Goal: Task Accomplishment & Management: Manage account settings

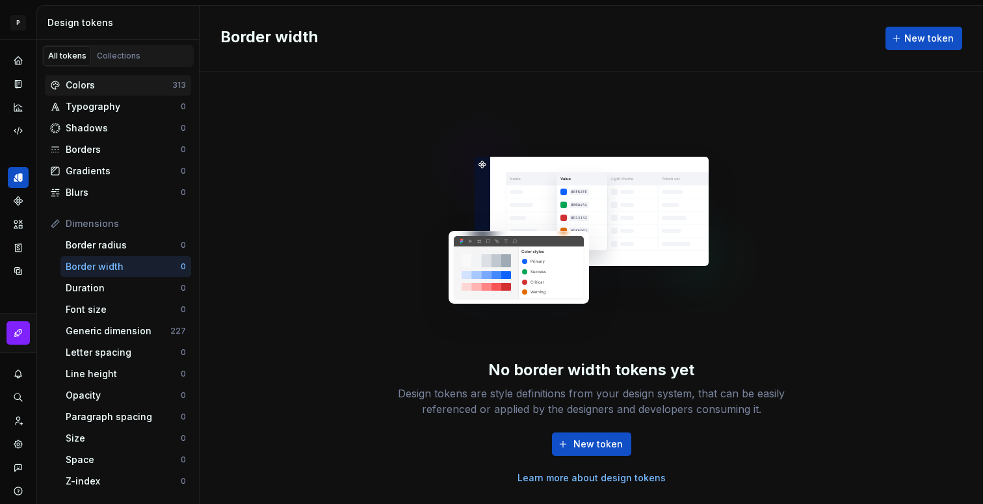
drag, startPoint x: 100, startPoint y: 71, endPoint x: 96, endPoint y: 79, distance: 9.0
click at [99, 73] on div "Colors 313 Typography 0 Shadows 0 Borders 0 Gradients 0 Blurs 0 Dimensions Bord…" at bounding box center [118, 389] width 162 height 645
click at [94, 83] on div "Colors" at bounding box center [119, 85] width 107 height 13
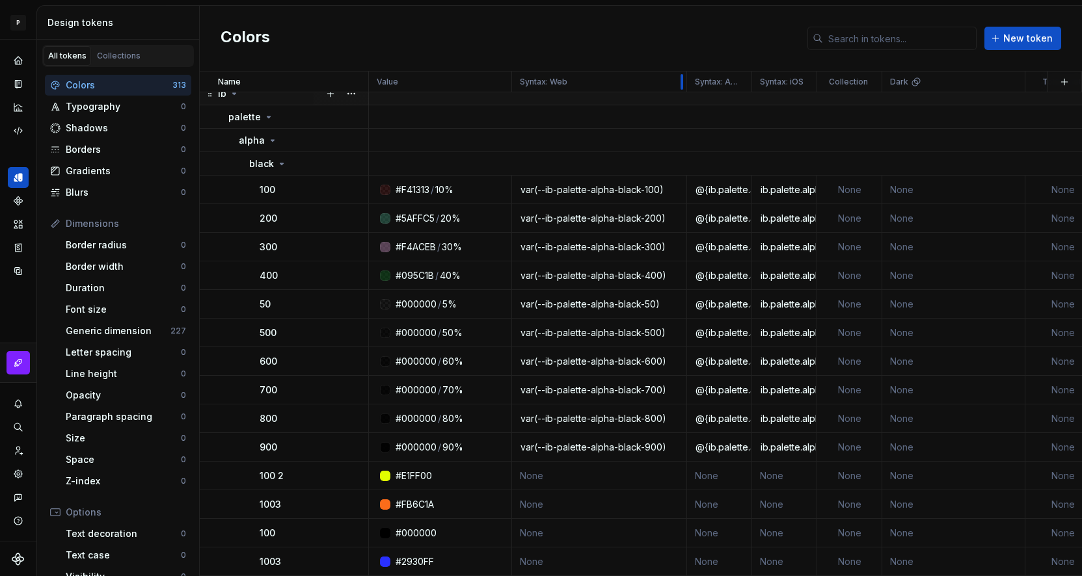
scroll to position [1, 0]
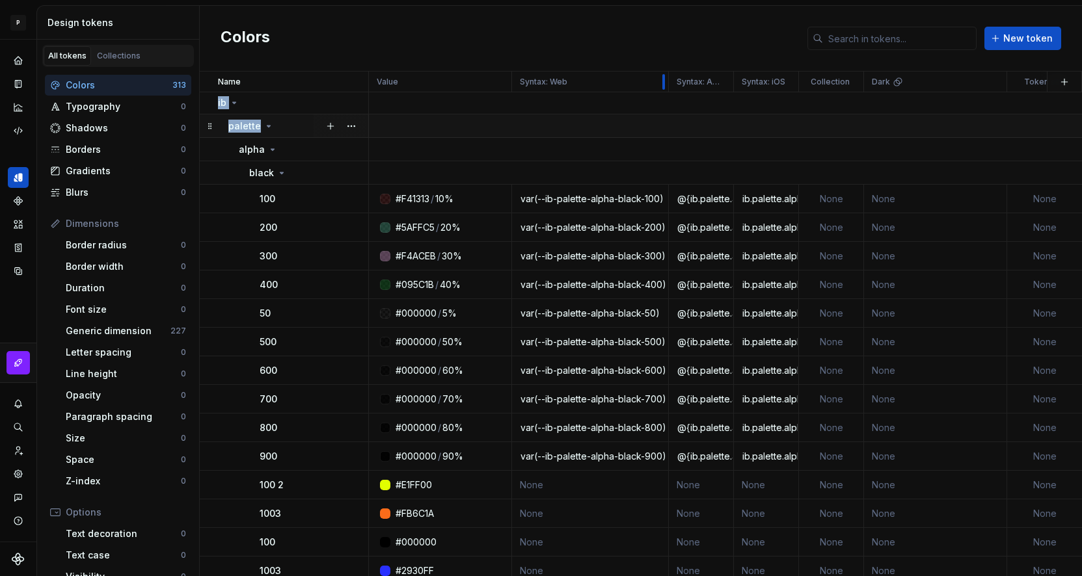
drag, startPoint x: 572, startPoint y: 83, endPoint x: 663, endPoint y: 114, distance: 96.5
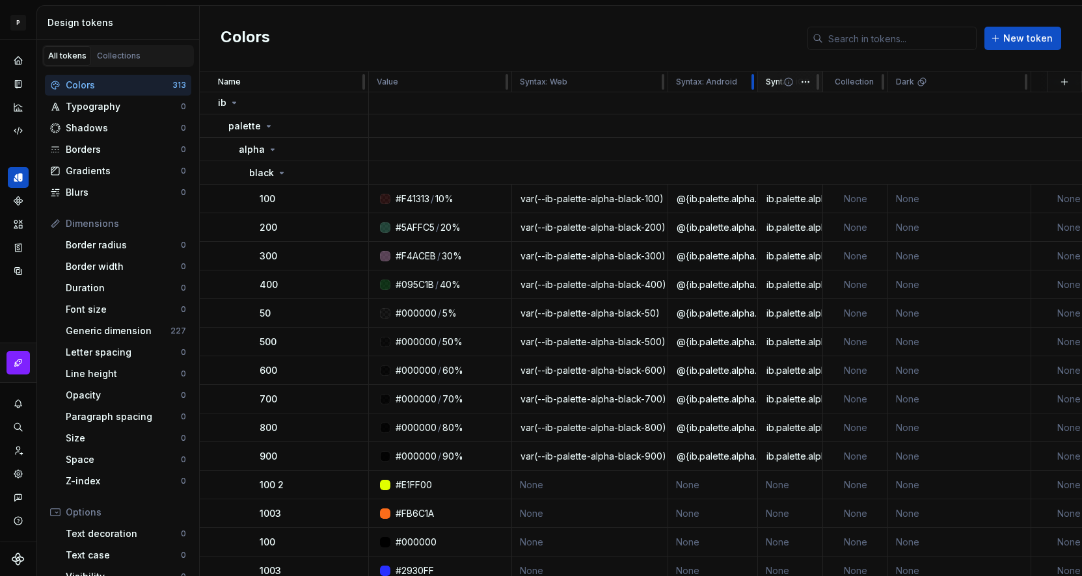
scroll to position [0, 0]
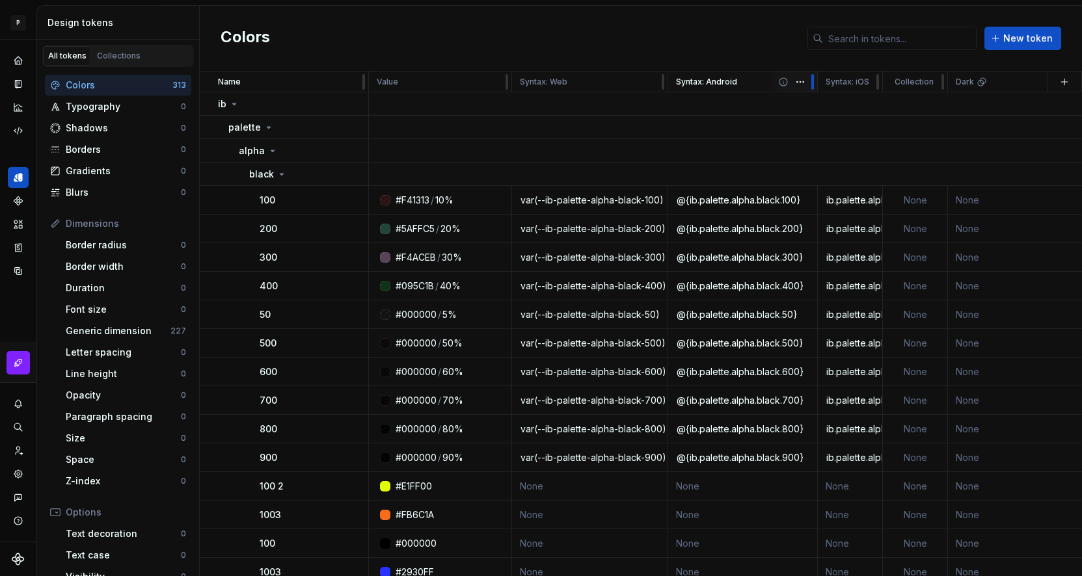
drag, startPoint x: 728, startPoint y: 81, endPoint x: 812, endPoint y: 90, distance: 84.3
click at [813, 90] on div at bounding box center [812, 82] width 10 height 21
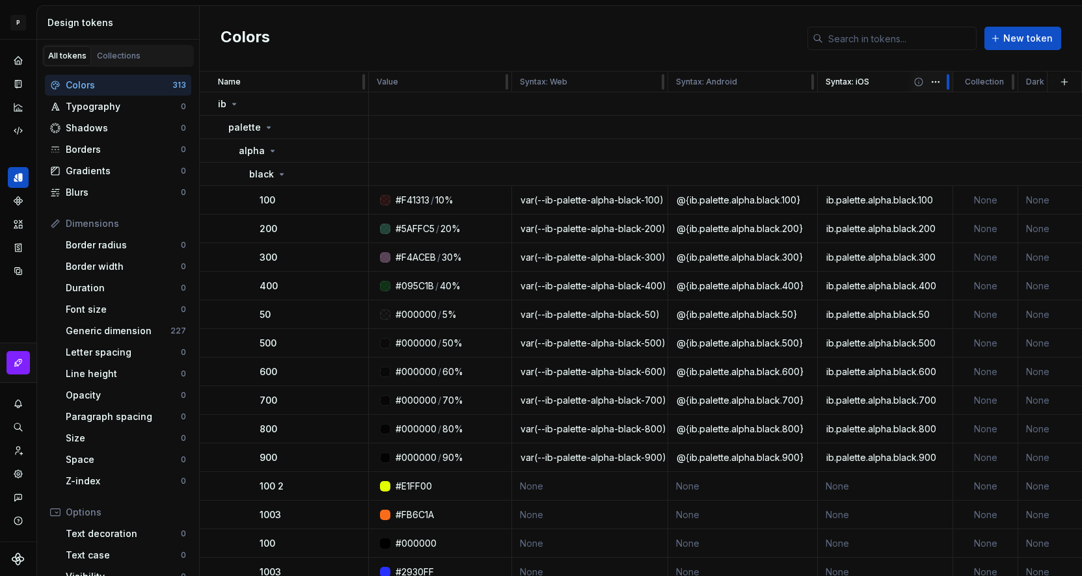
drag, startPoint x: 873, startPoint y: 83, endPoint x: 944, endPoint y: 88, distance: 70.5
click at [944, 88] on div at bounding box center [947, 82] width 10 height 21
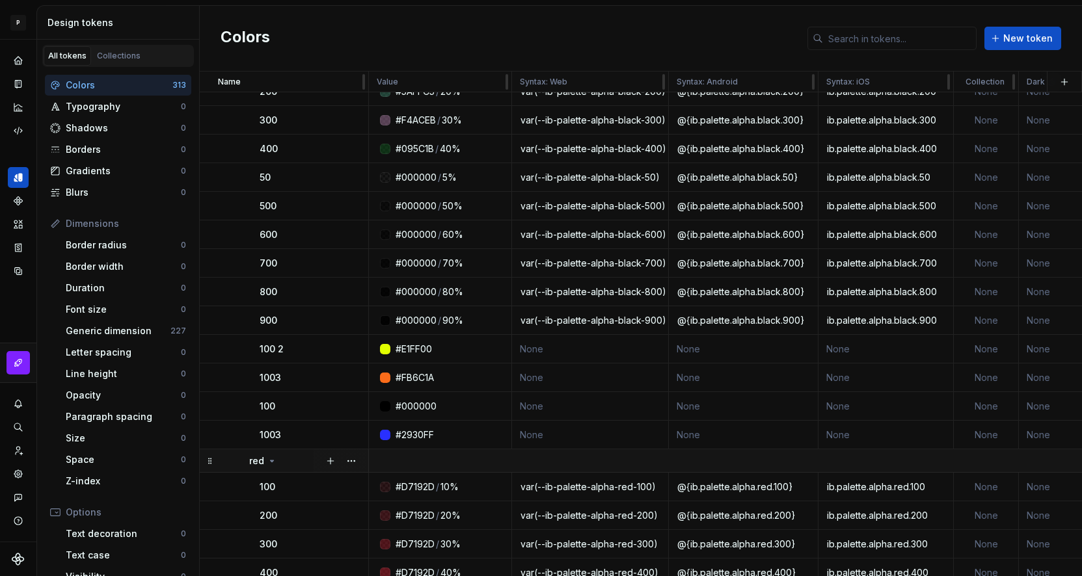
scroll to position [144, 0]
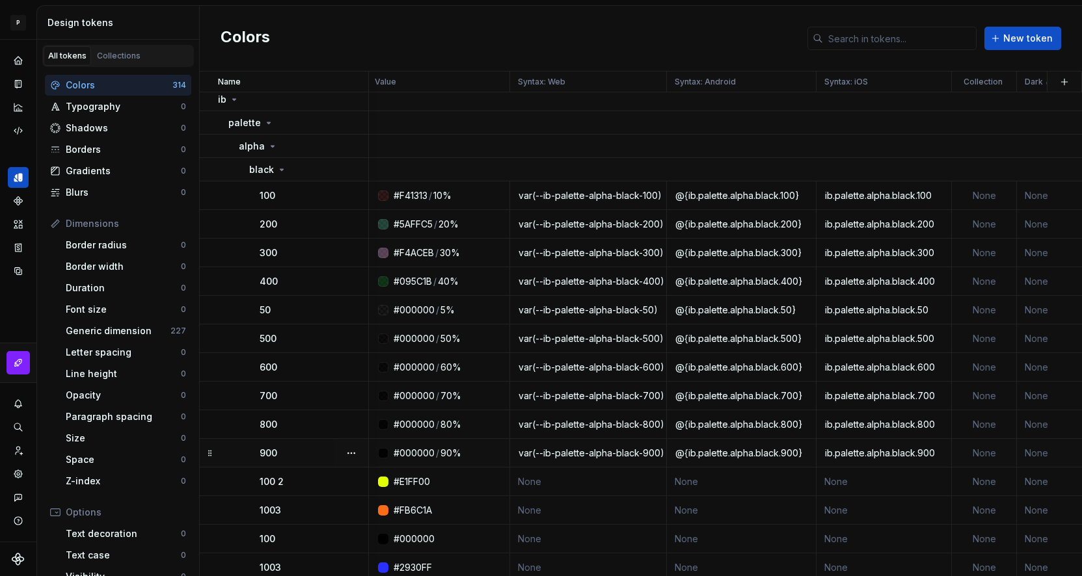
scroll to position [0, 2]
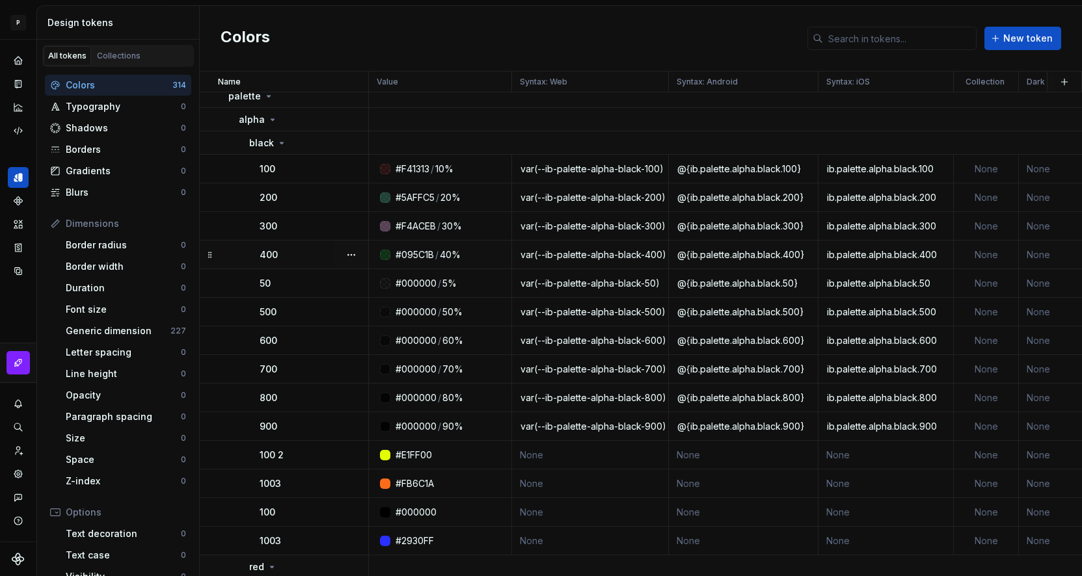
scroll to position [181, 0]
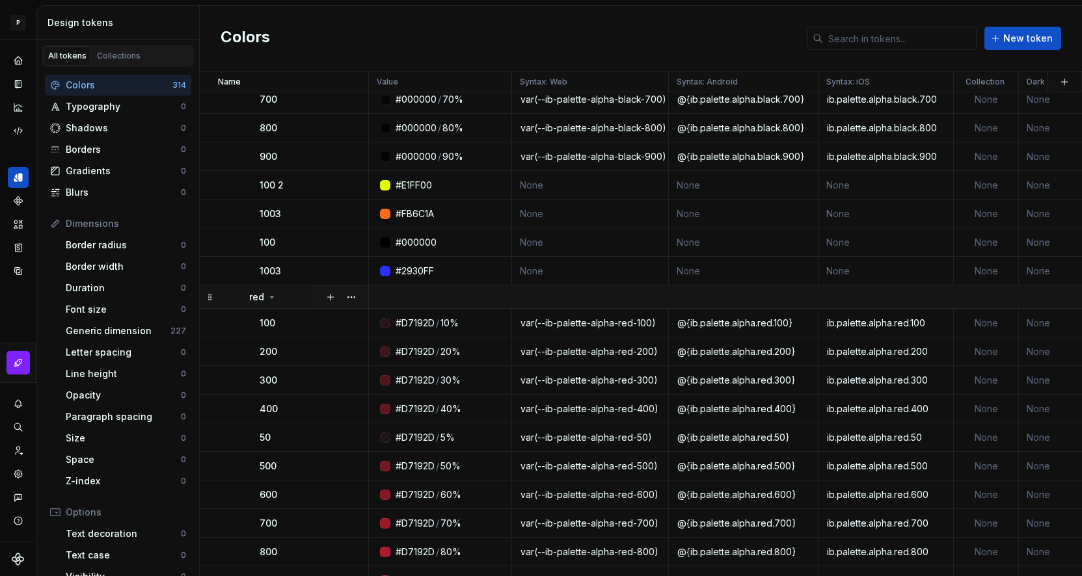
click at [275, 300] on icon at bounding box center [272, 297] width 10 height 10
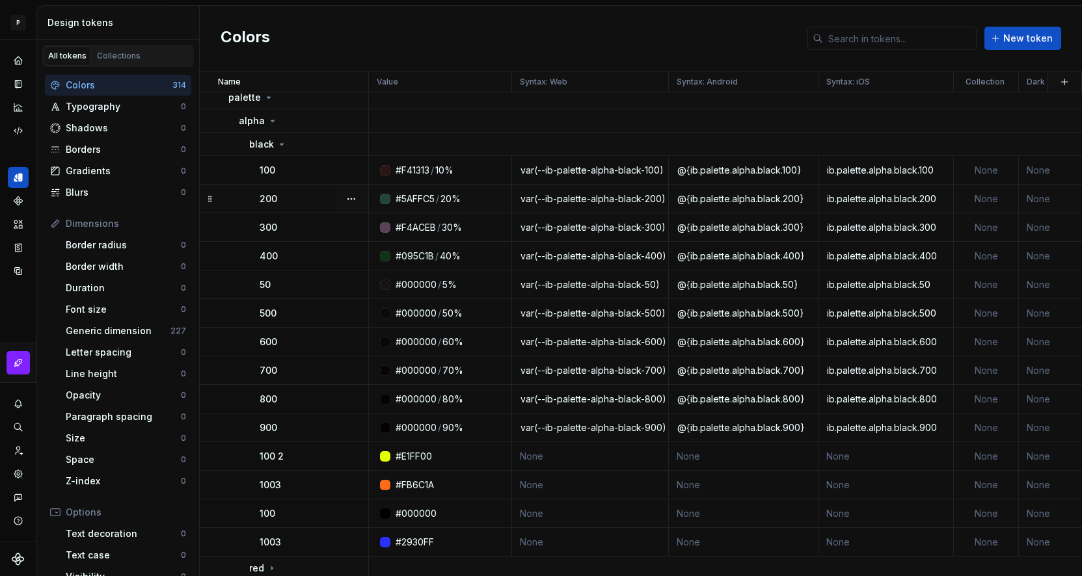
scroll to position [45, 0]
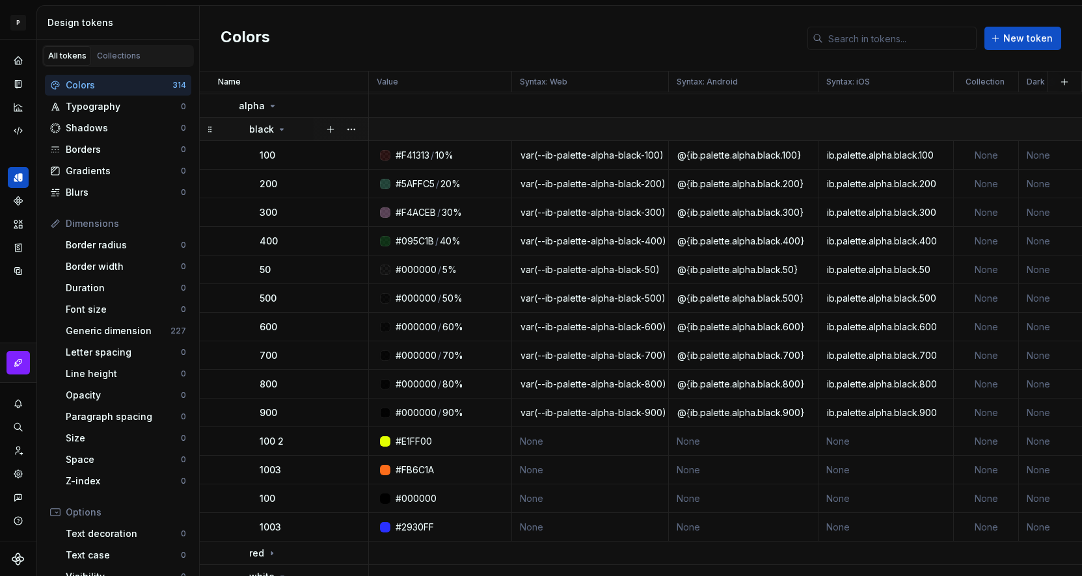
click at [280, 130] on icon at bounding box center [281, 129] width 3 height 1
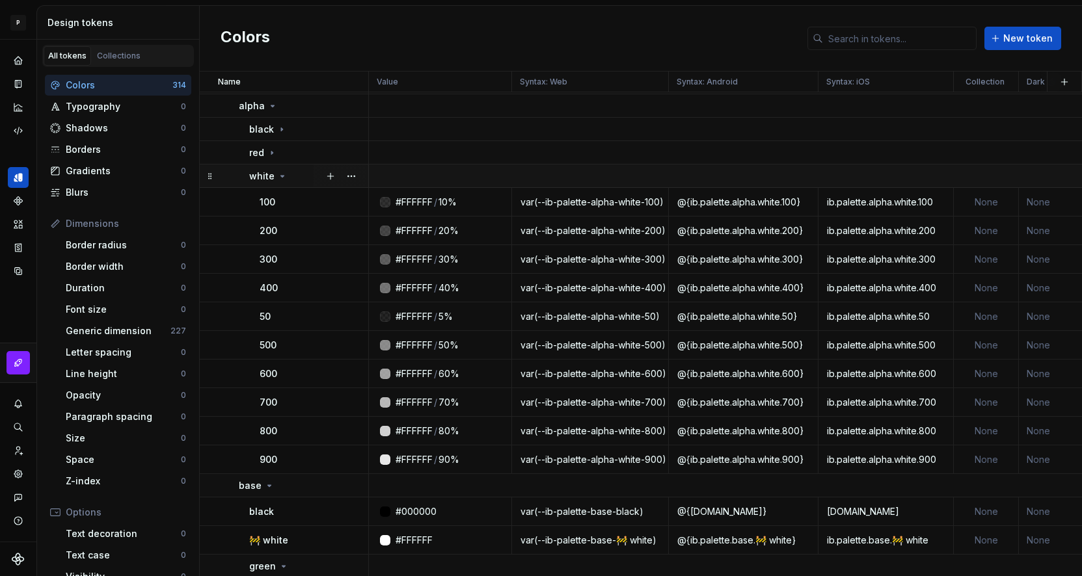
click at [275, 169] on td "white" at bounding box center [284, 176] width 169 height 23
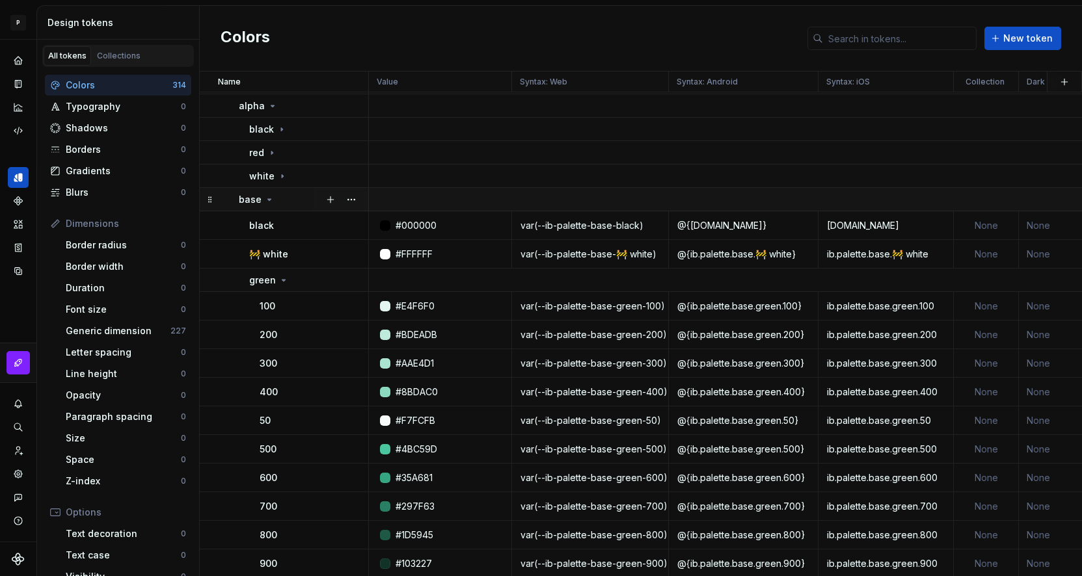
click at [267, 203] on icon at bounding box center [269, 199] width 10 height 10
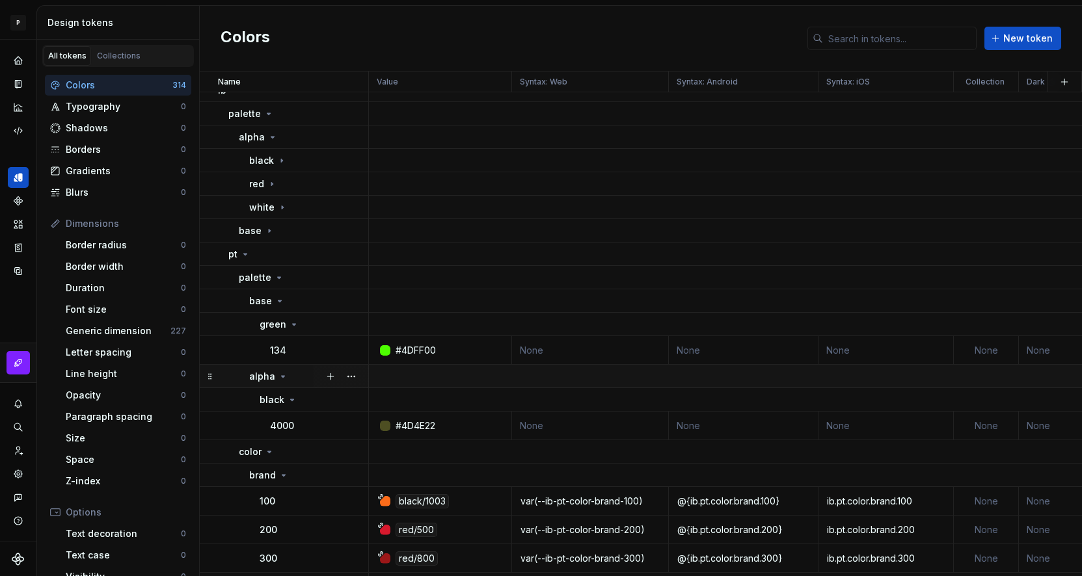
scroll to position [0, 0]
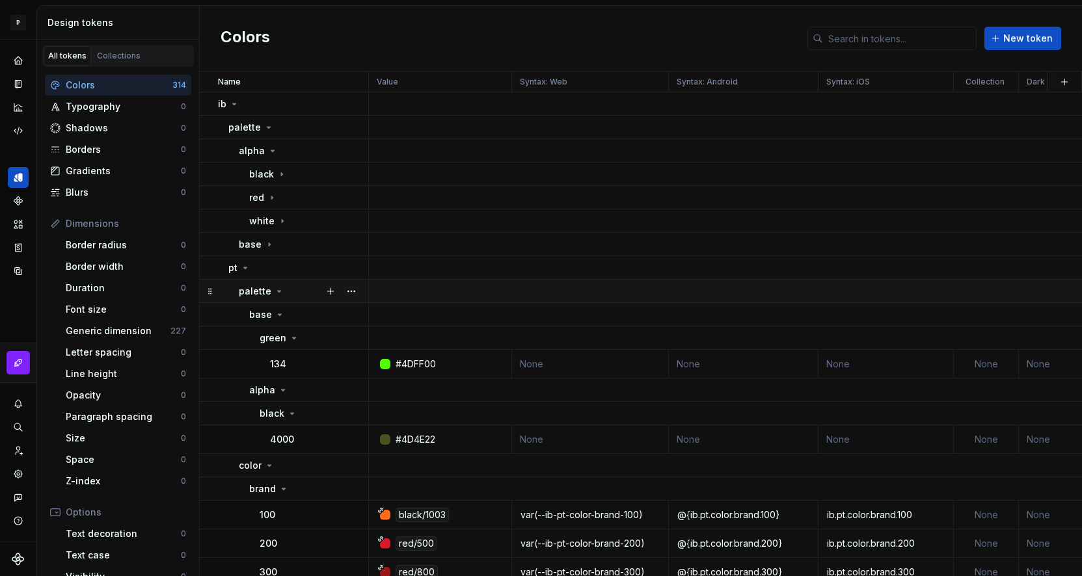
click at [278, 289] on icon at bounding box center [279, 291] width 10 height 10
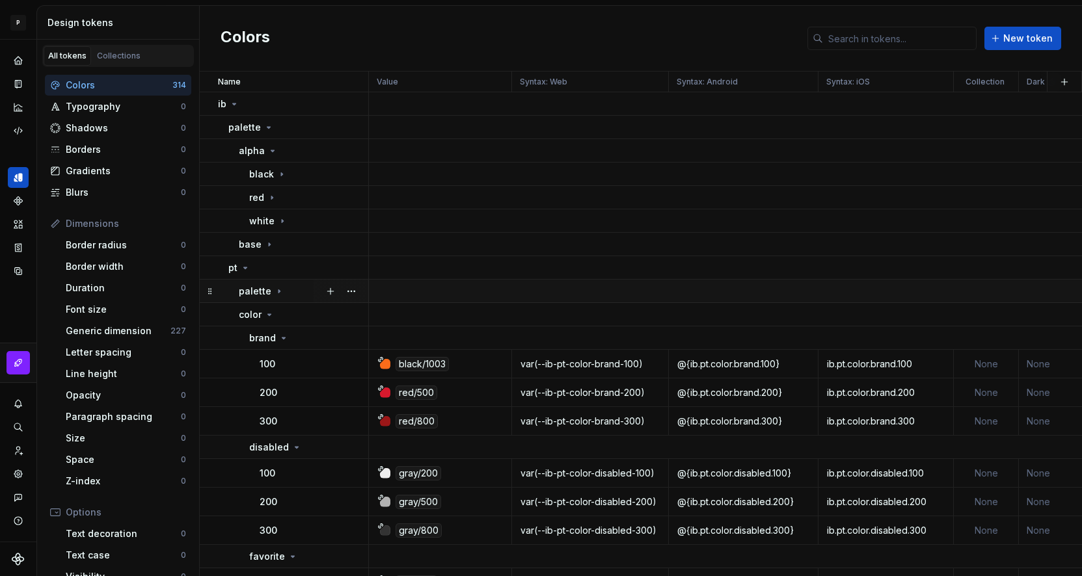
click at [274, 296] on icon at bounding box center [279, 291] width 10 height 10
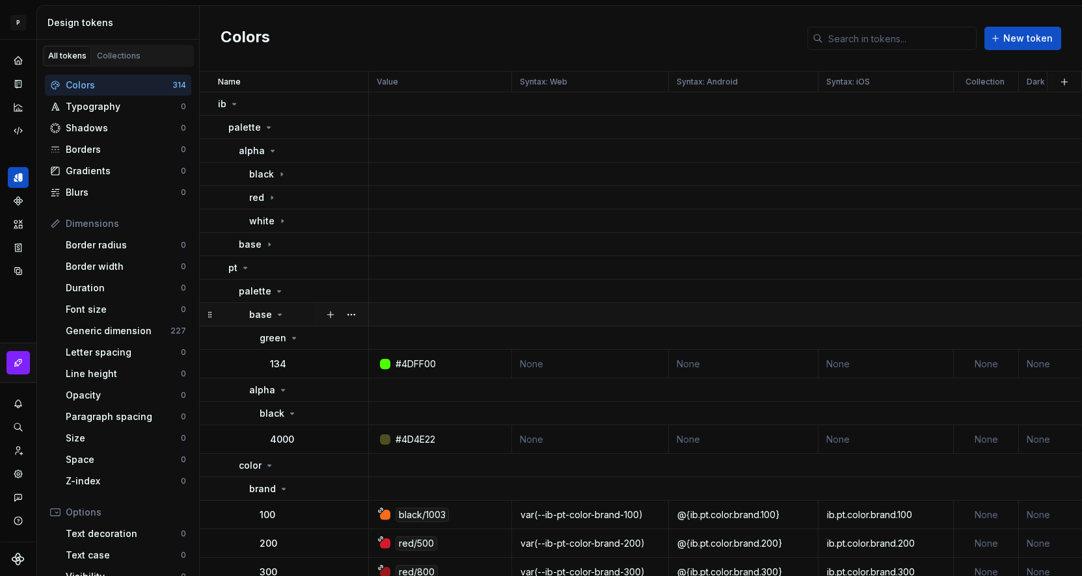
click at [277, 316] on icon at bounding box center [279, 315] width 10 height 10
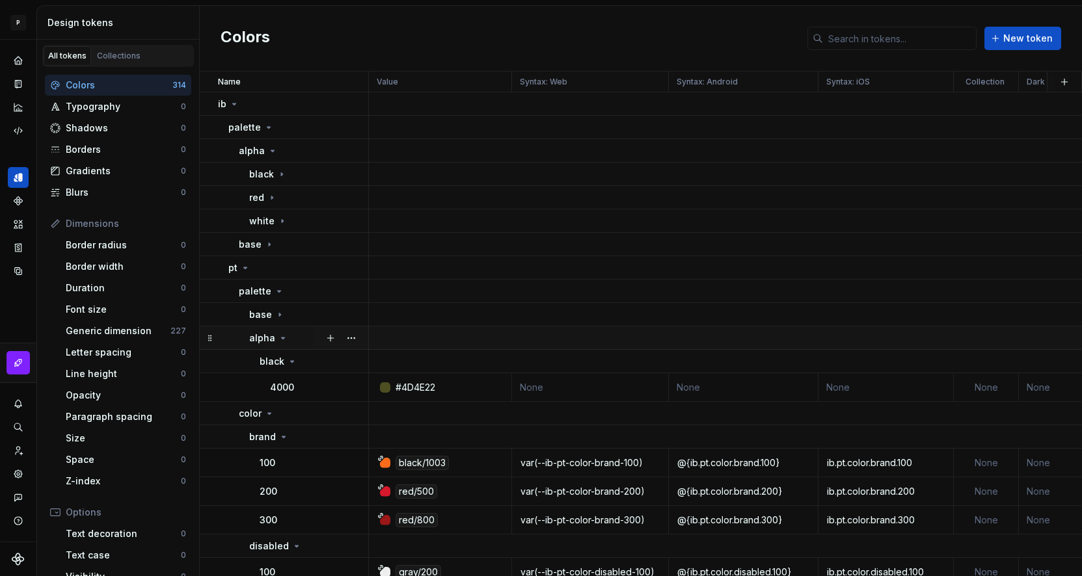
click at [278, 337] on icon at bounding box center [283, 338] width 10 height 10
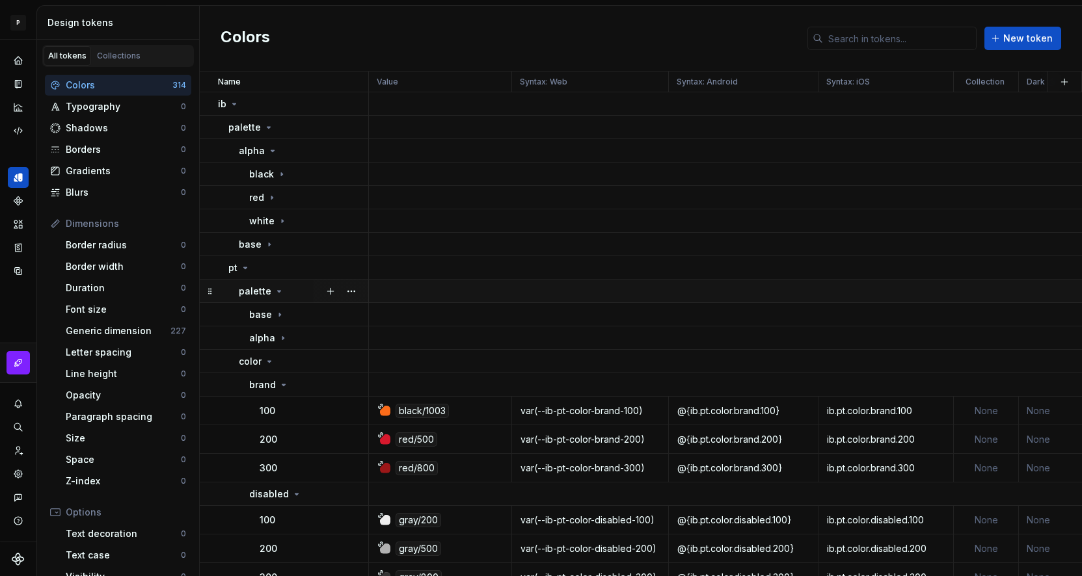
scroll to position [2, 0]
click at [274, 290] on icon at bounding box center [279, 289] width 10 height 10
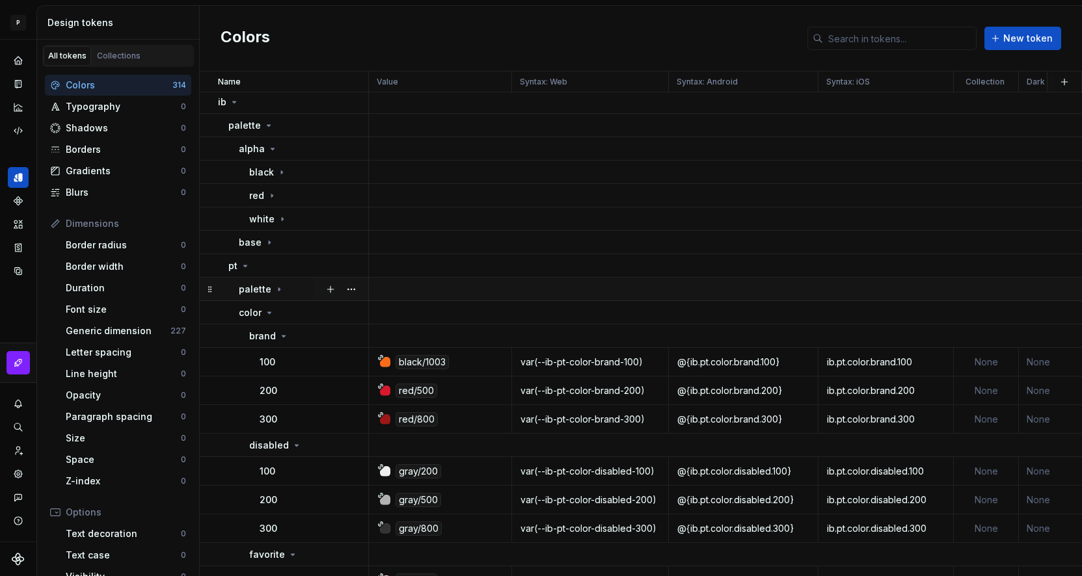
click at [274, 290] on icon at bounding box center [279, 289] width 10 height 10
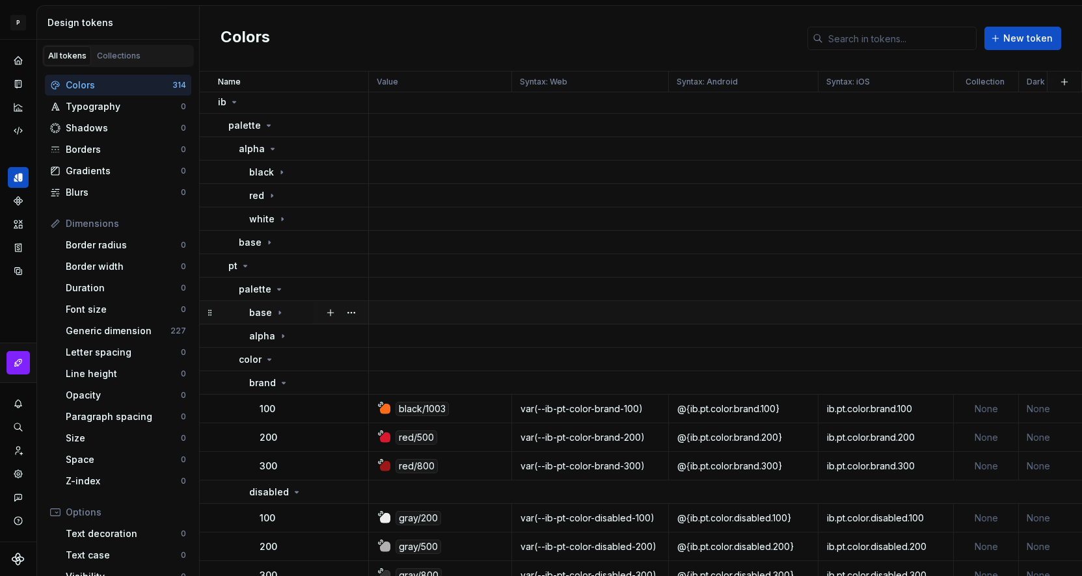
click at [279, 311] on icon at bounding box center [279, 312] width 1 height 3
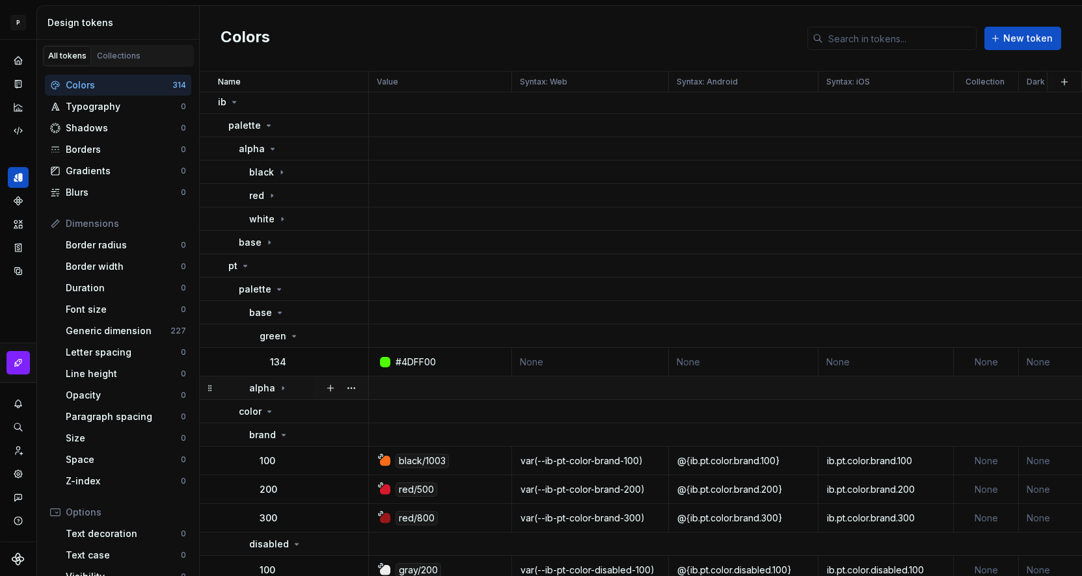
click at [280, 390] on icon at bounding box center [283, 388] width 10 height 10
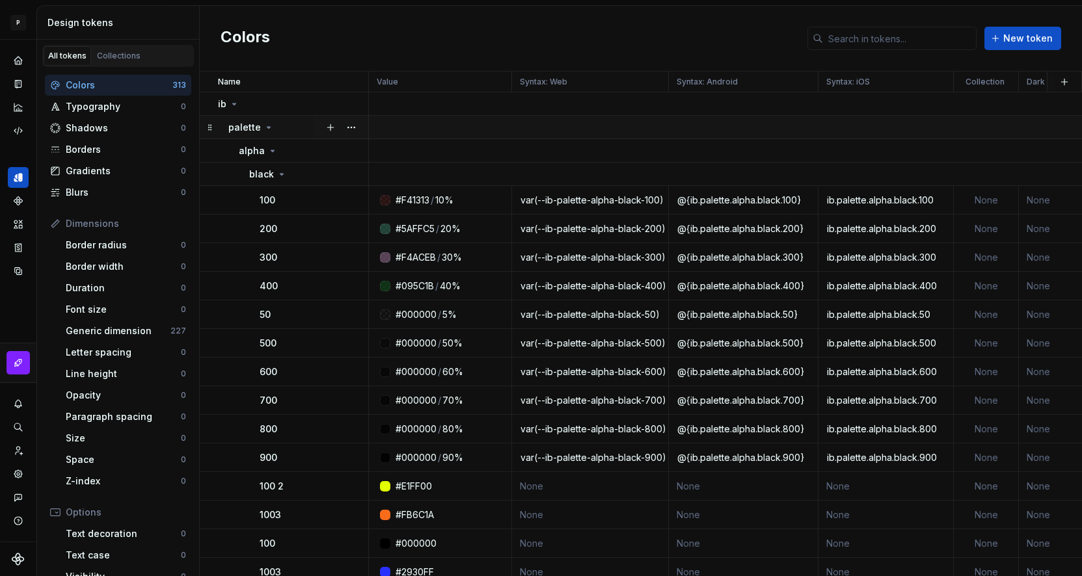
click at [272, 126] on div "palette" at bounding box center [297, 127] width 139 height 13
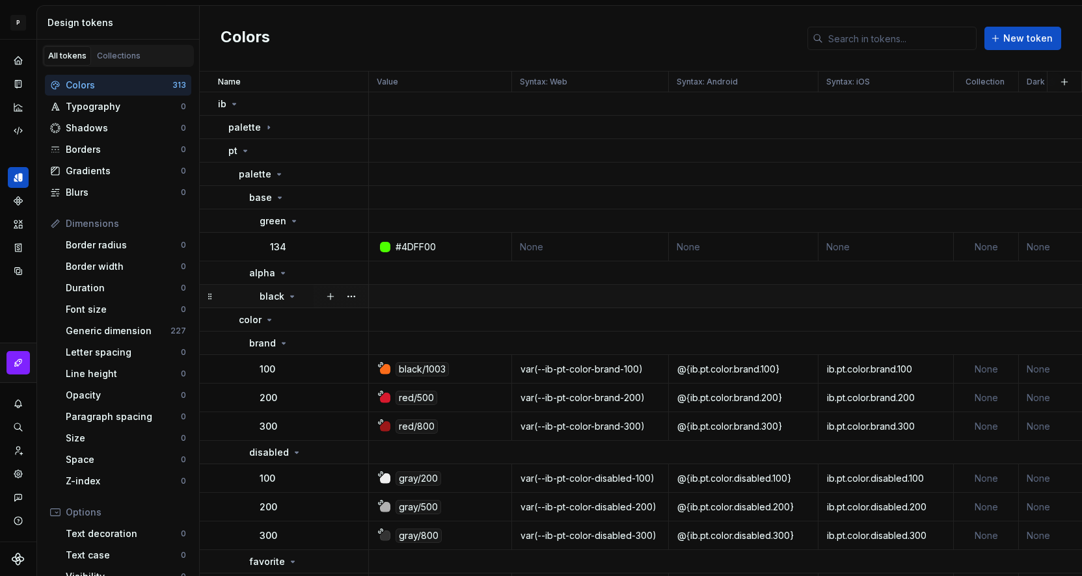
click at [291, 296] on icon at bounding box center [292, 296] width 3 height 1
click at [291, 300] on icon at bounding box center [292, 296] width 10 height 10
click at [356, 296] on button "button" at bounding box center [351, 296] width 18 height 18
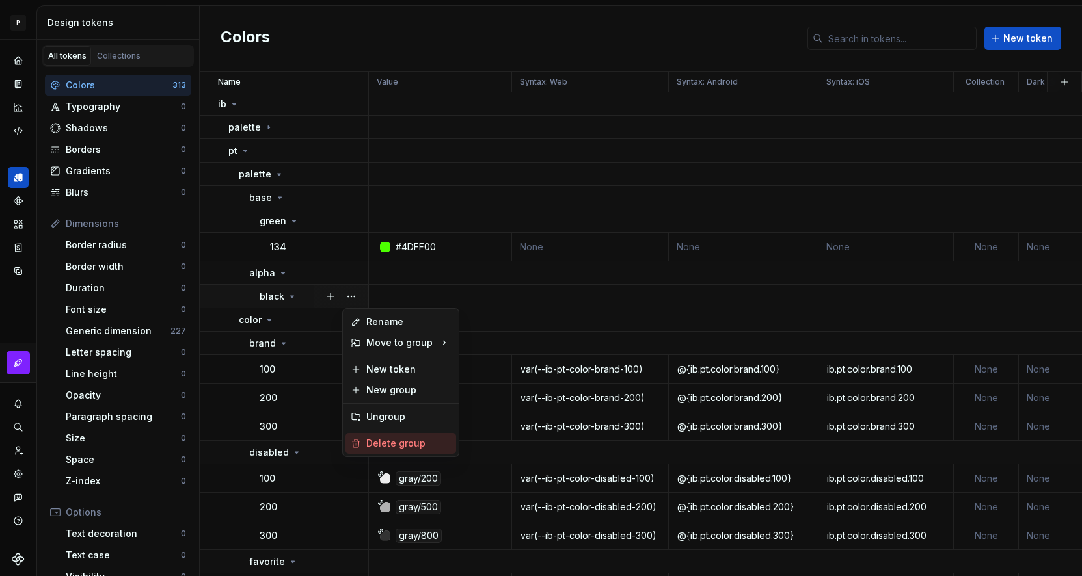
click at [409, 452] on div "Delete group" at bounding box center [400, 443] width 111 height 21
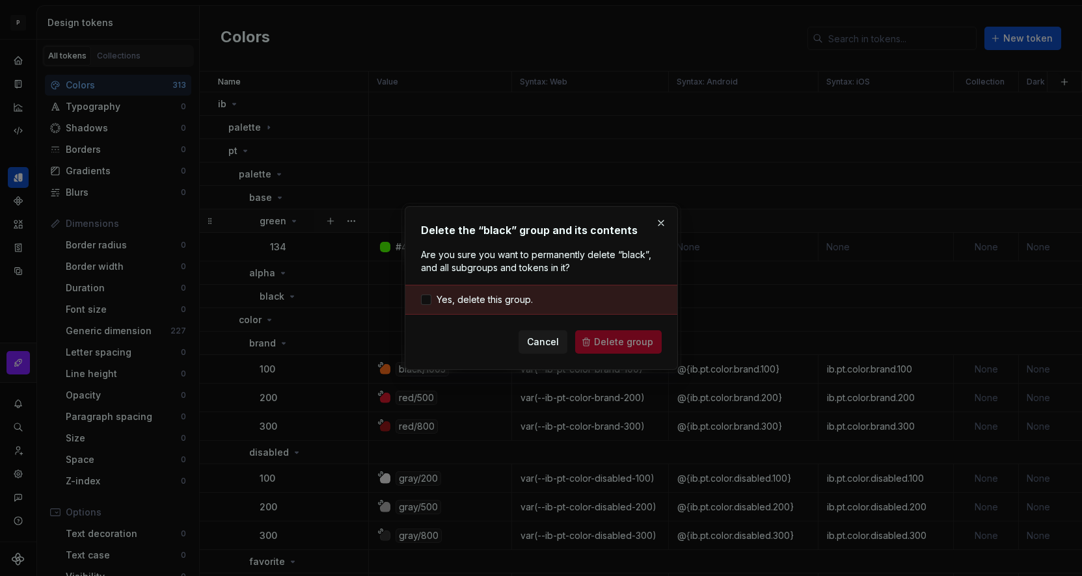
click at [660, 222] on button "button" at bounding box center [661, 223] width 18 height 18
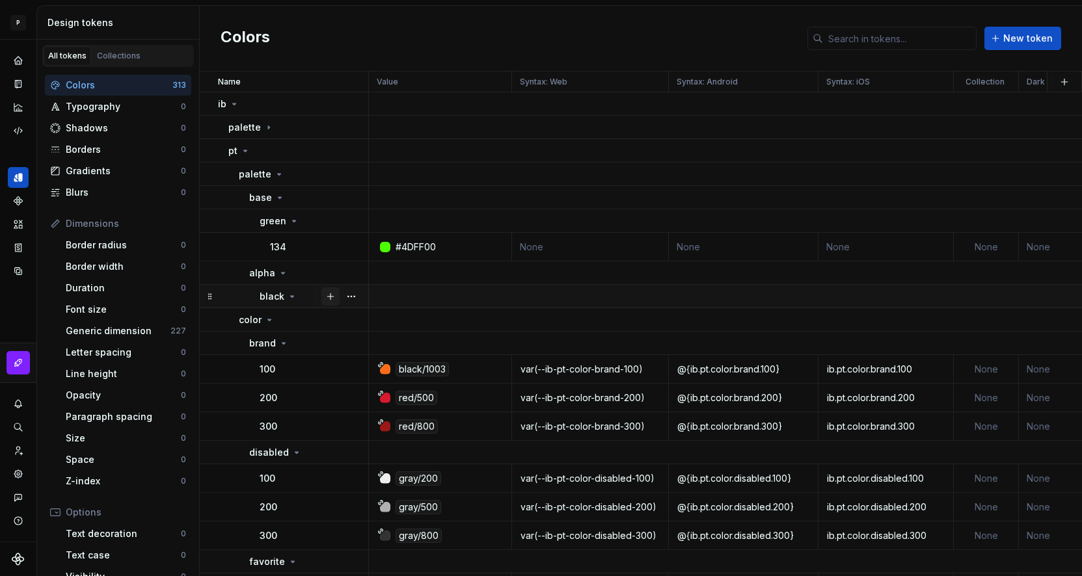
scroll to position [0, 8]
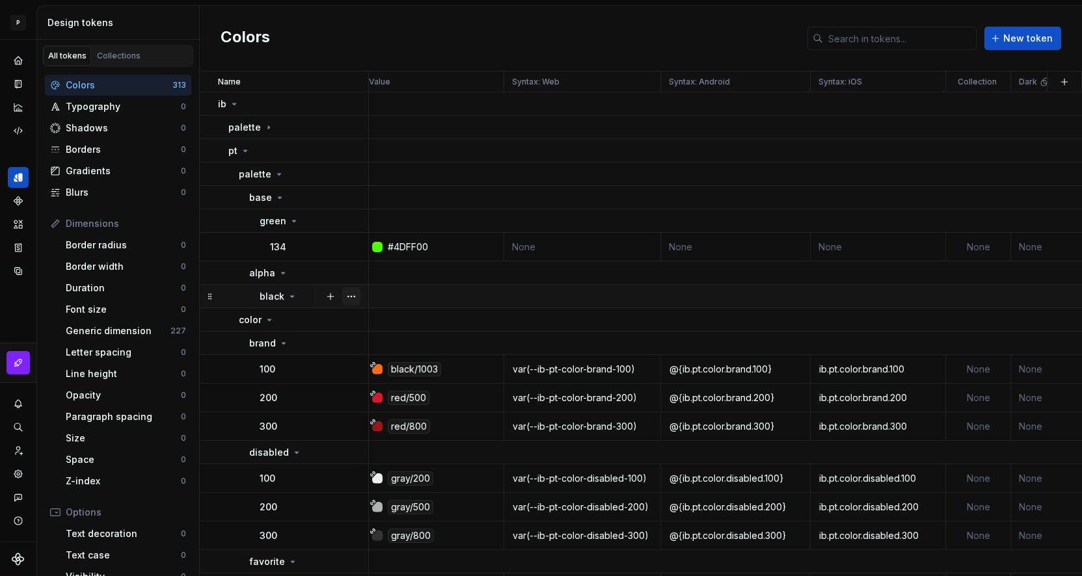
click at [351, 290] on button "button" at bounding box center [351, 296] width 18 height 18
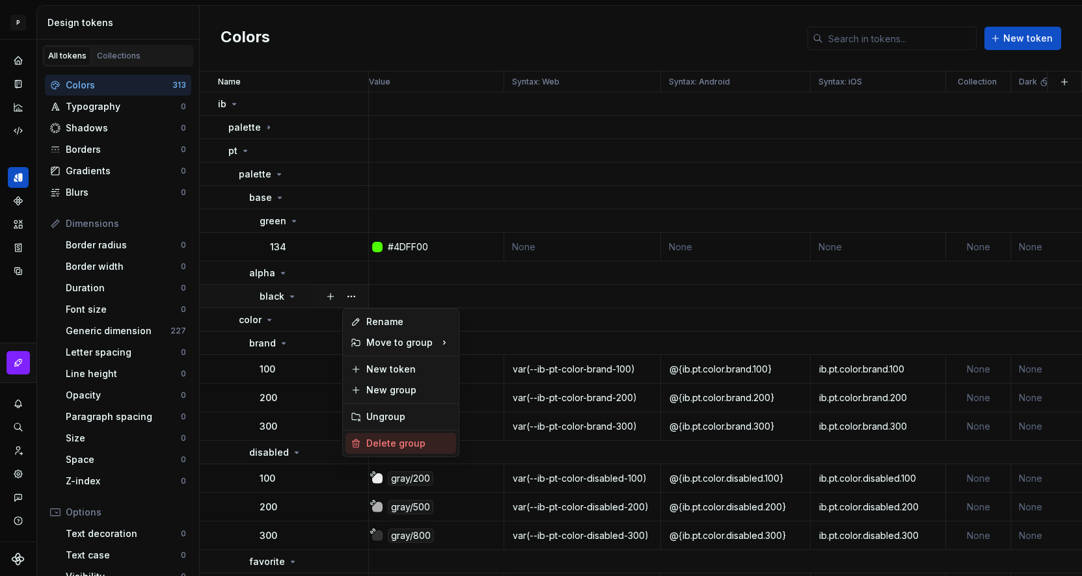
click at [378, 446] on div "Delete group" at bounding box center [408, 443] width 85 height 13
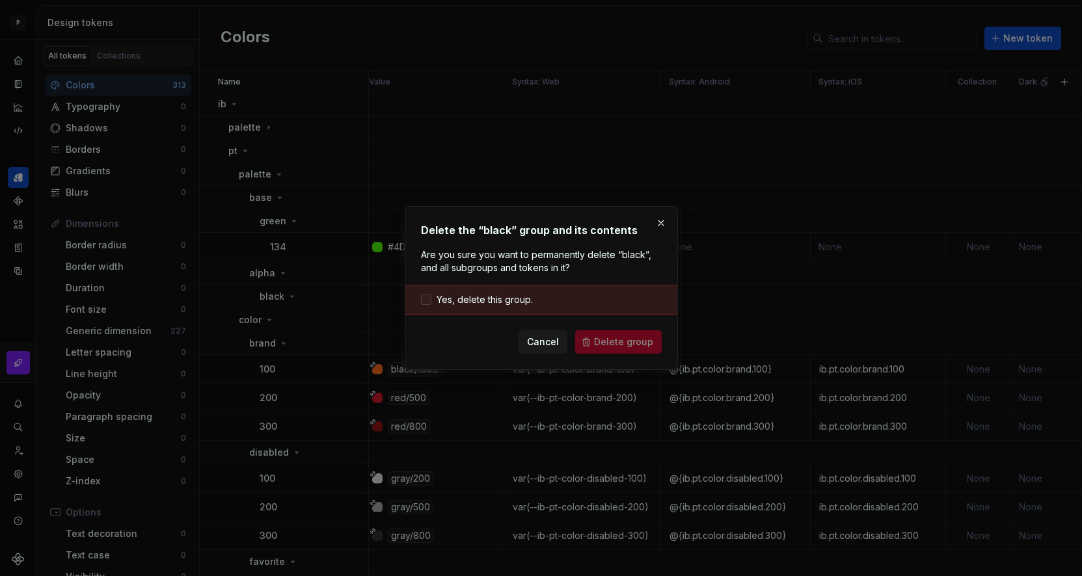
drag, startPoint x: 458, startPoint y: 297, endPoint x: 566, endPoint y: 321, distance: 110.6
click at [459, 298] on span "Yes, delete this group." at bounding box center [484, 299] width 96 height 13
click at [610, 346] on span "Delete group" at bounding box center [623, 342] width 59 height 13
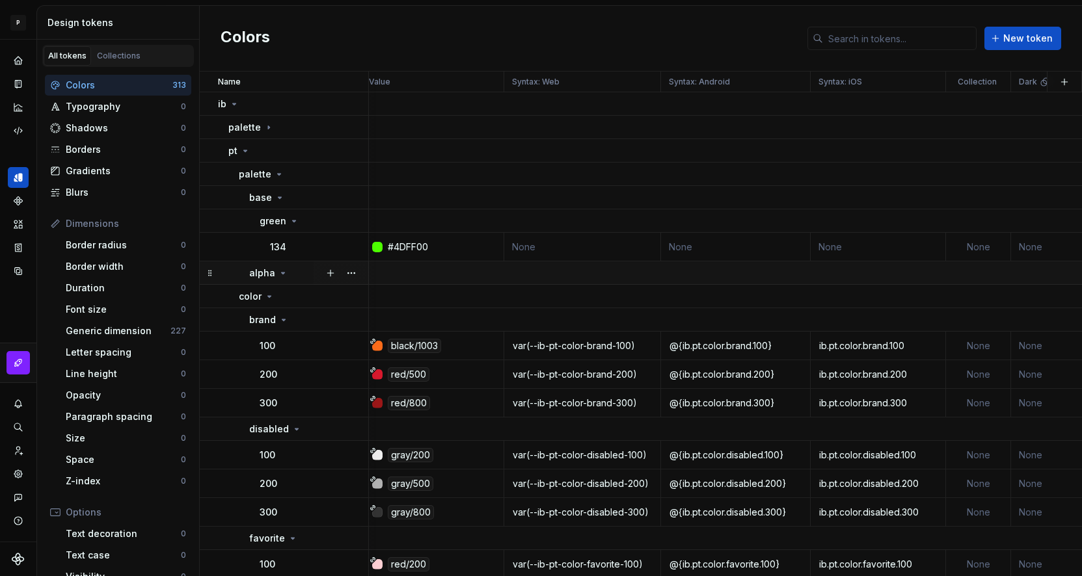
click at [282, 269] on icon at bounding box center [283, 273] width 10 height 10
click at [280, 274] on icon at bounding box center [283, 273] width 10 height 10
click at [360, 271] on div at bounding box center [340, 272] width 55 height 23
click at [354, 272] on button "button" at bounding box center [351, 273] width 18 height 18
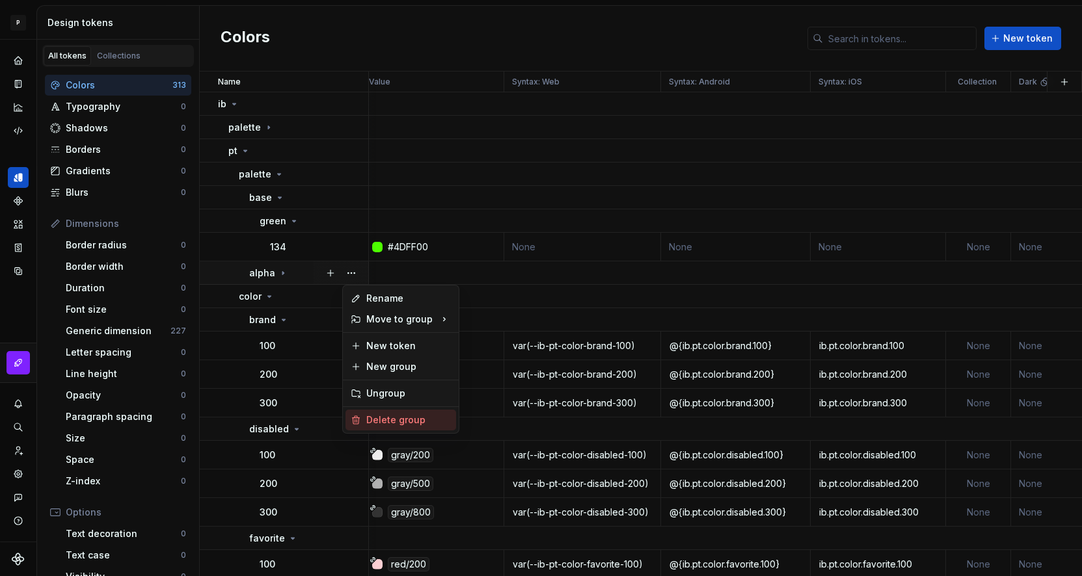
click at [391, 426] on div "Delete group" at bounding box center [408, 420] width 85 height 13
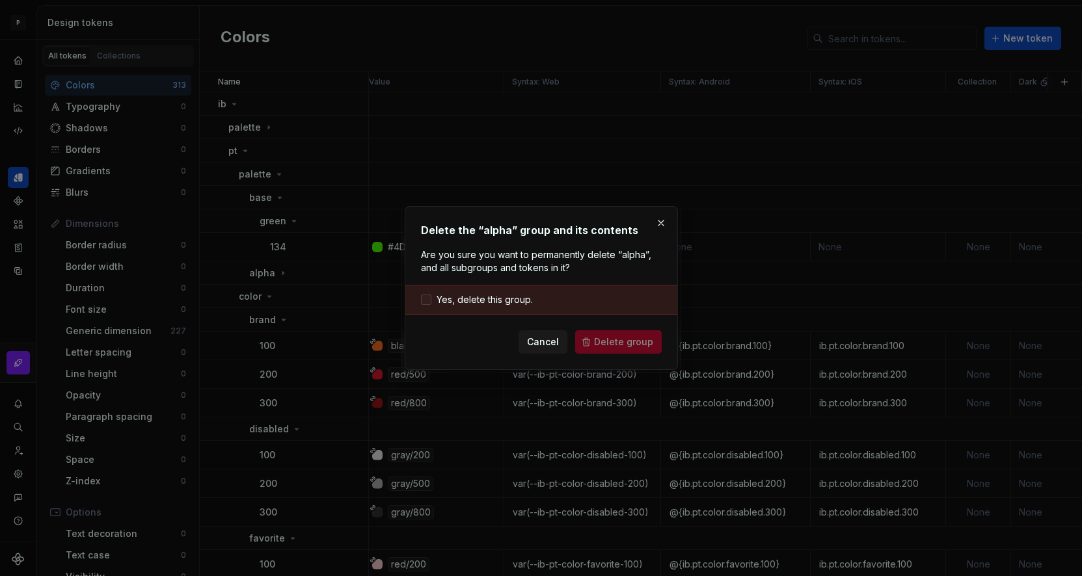
drag, startPoint x: 499, startPoint y: 299, endPoint x: 598, endPoint y: 338, distance: 106.0
click at [500, 300] on span "Yes, delete this group." at bounding box center [484, 299] width 96 height 13
click at [627, 360] on div "Delete the “alpha” group and its contents Are you sure you want to permanently …" at bounding box center [541, 288] width 273 height 164
click at [626, 349] on button "Delete group" at bounding box center [618, 341] width 87 height 23
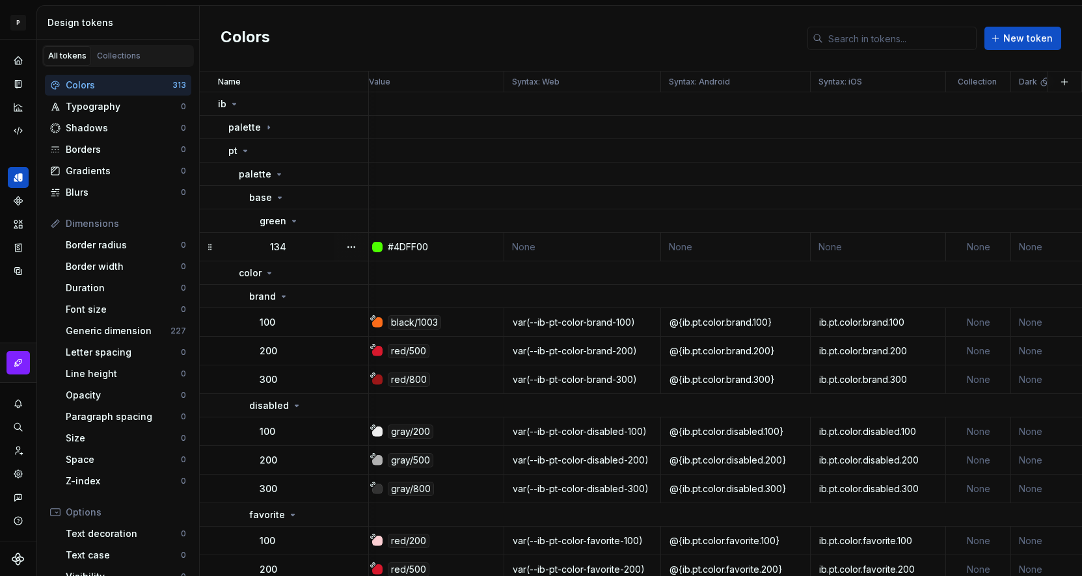
click at [269, 246] on td "134" at bounding box center [284, 247] width 169 height 29
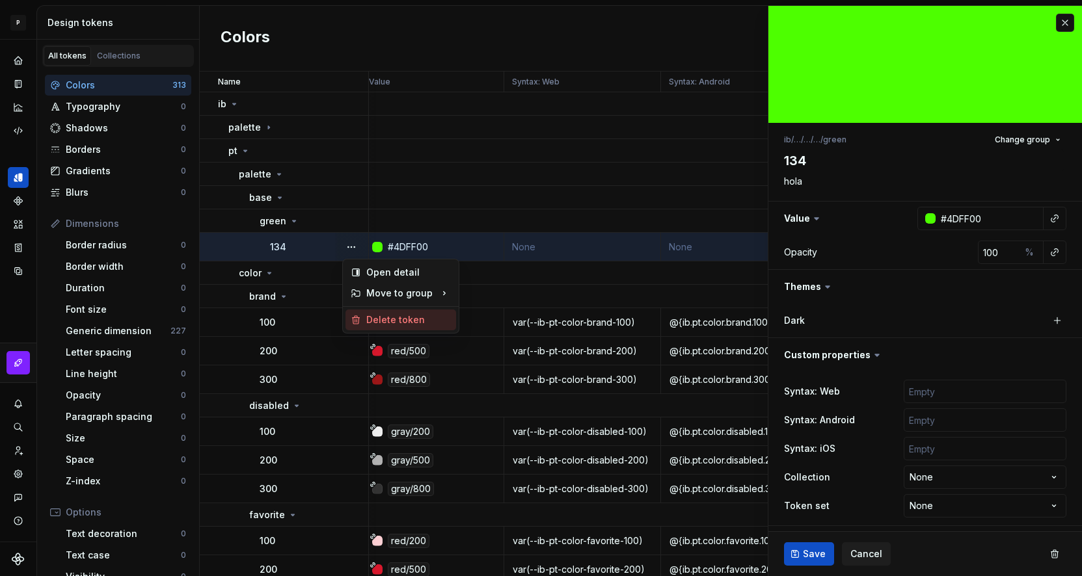
click at [402, 320] on div "Delete token" at bounding box center [408, 319] width 85 height 13
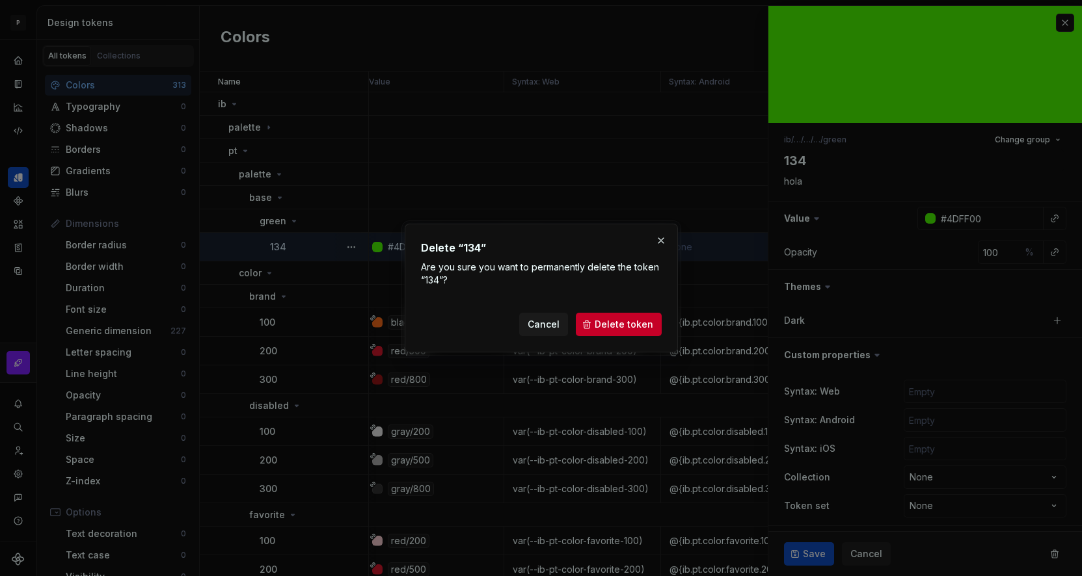
click at [622, 327] on span "Delete token" at bounding box center [623, 324] width 59 height 13
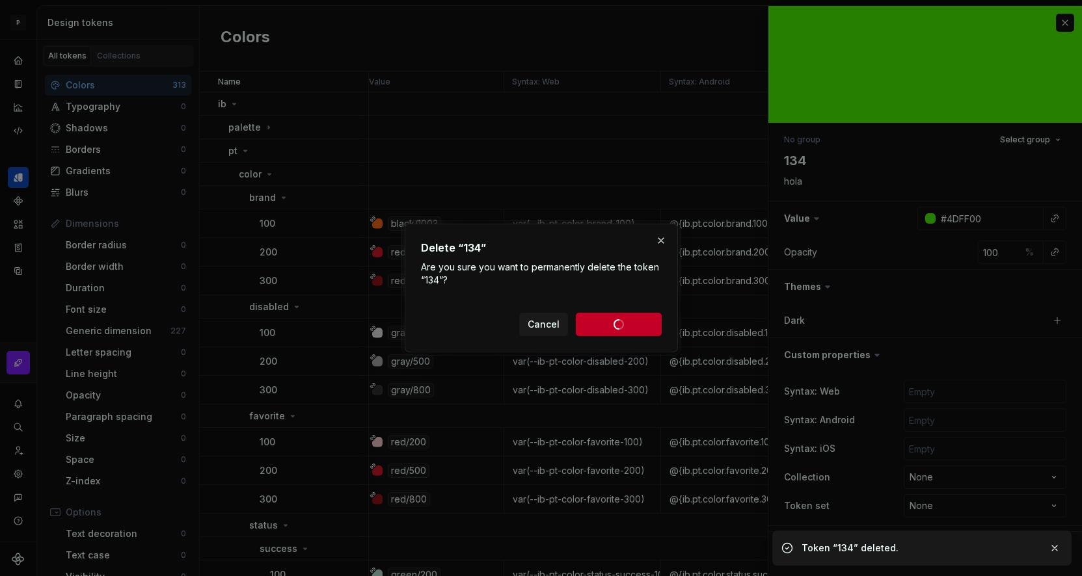
type textarea "*"
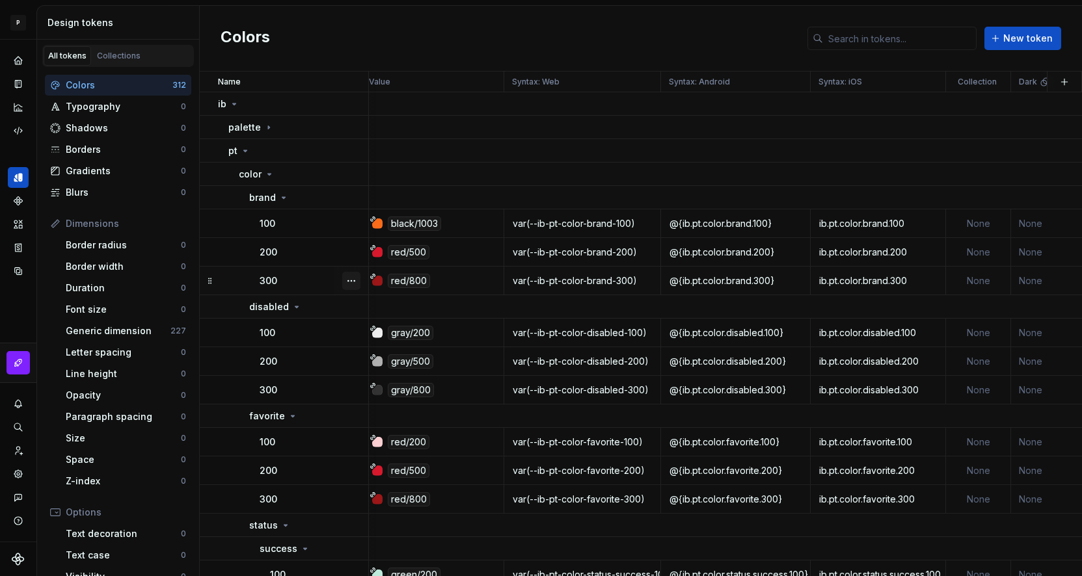
click at [346, 278] on button "button" at bounding box center [351, 281] width 18 height 18
click at [357, 502] on html "P New Design System E Design system data Design tokens All tokens Collections C…" at bounding box center [541, 288] width 1082 height 576
click at [355, 496] on button "button" at bounding box center [351, 499] width 18 height 18
click at [502, 511] on html "P New Design System E Design system data Design tokens All tokens Collections C…" at bounding box center [541, 288] width 1082 height 576
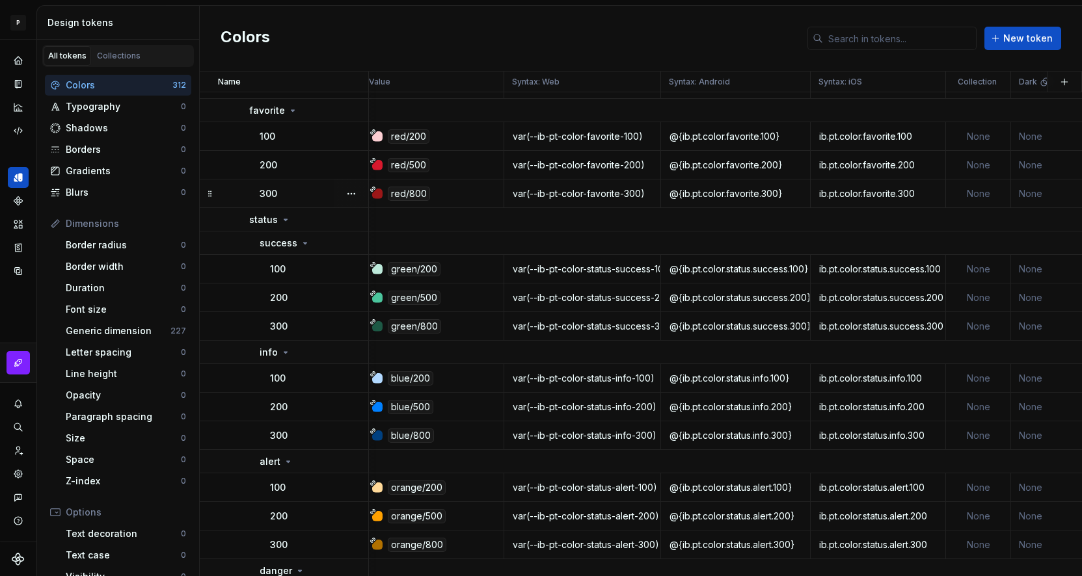
scroll to position [367, 8]
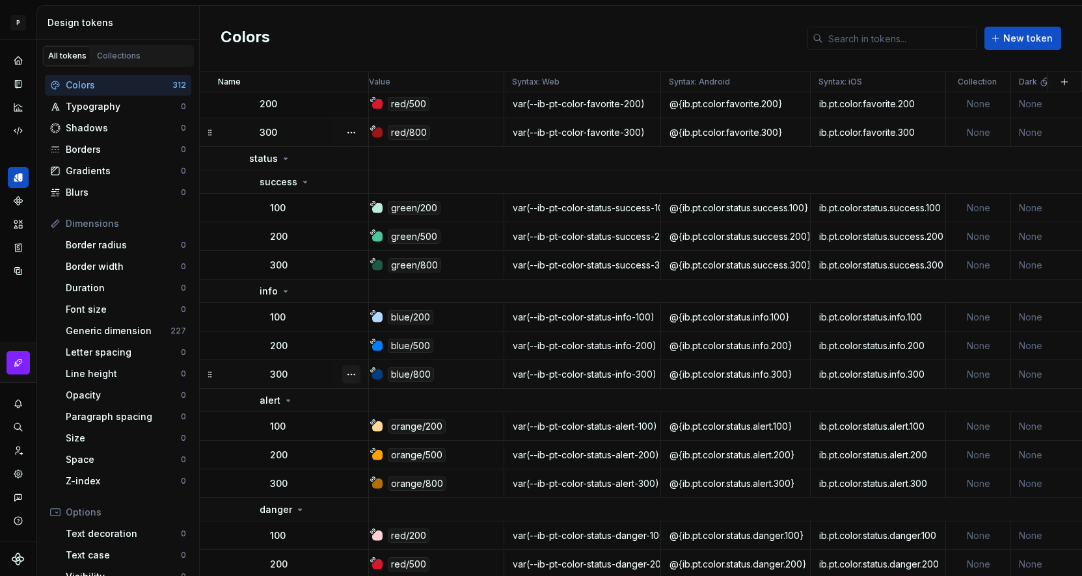
click at [353, 376] on button "button" at bounding box center [351, 375] width 18 height 18
drag, startPoint x: 310, startPoint y: 52, endPoint x: 312, endPoint y: 66, distance: 14.4
click at [310, 53] on html "P New Design System E Design system data Design tokens All tokens Collections C…" at bounding box center [541, 288] width 1082 height 576
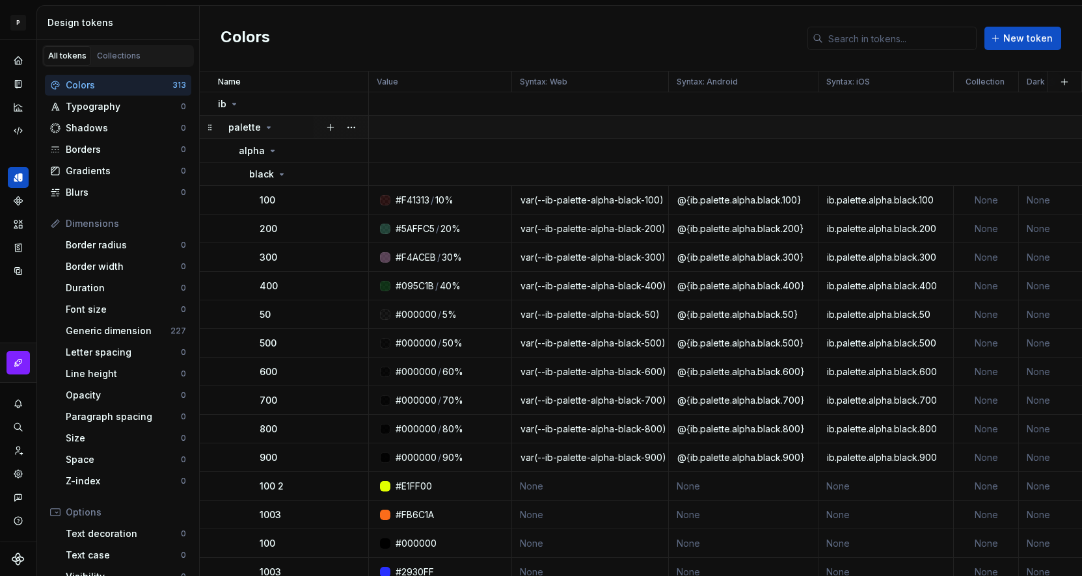
click at [263, 126] on icon at bounding box center [268, 127] width 10 height 10
click at [263, 125] on icon at bounding box center [268, 127] width 10 height 10
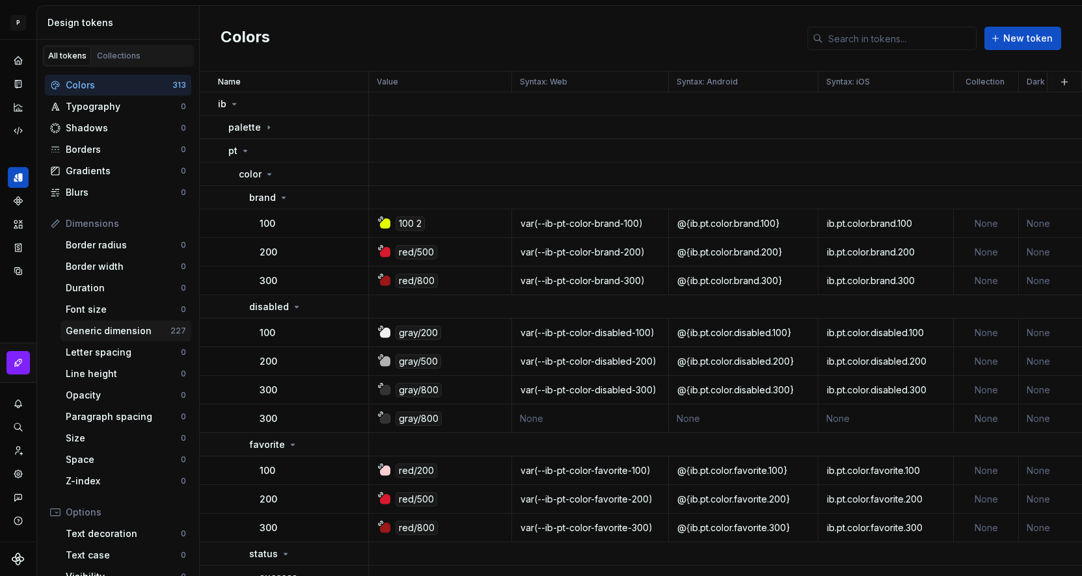
click at [102, 332] on div "Generic dimension" at bounding box center [118, 331] width 105 height 13
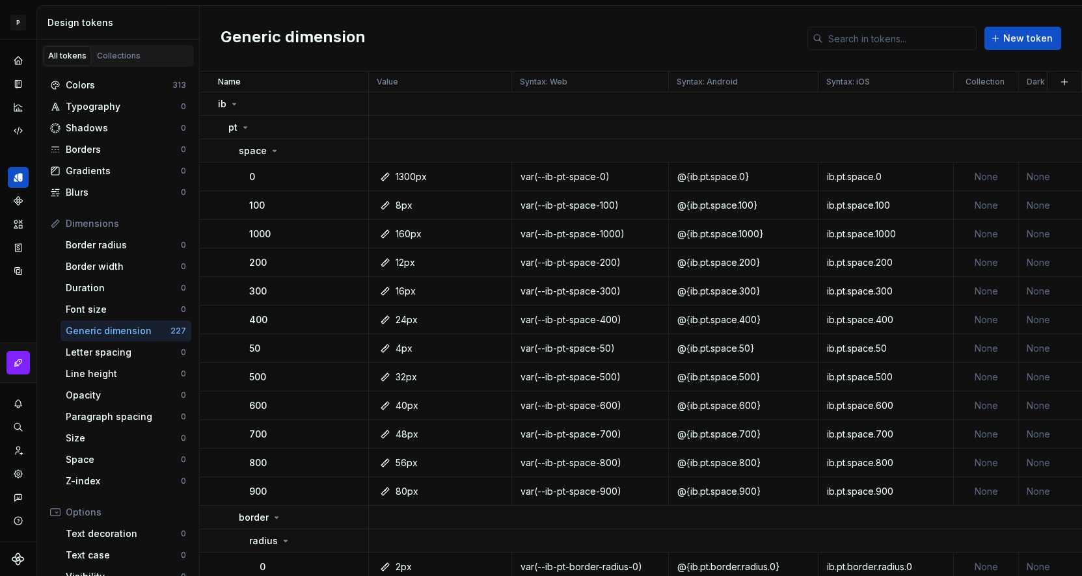
click at [135, 330] on div "Generic dimension" at bounding box center [118, 331] width 105 height 13
click at [224, 321] on td "400" at bounding box center [284, 320] width 169 height 29
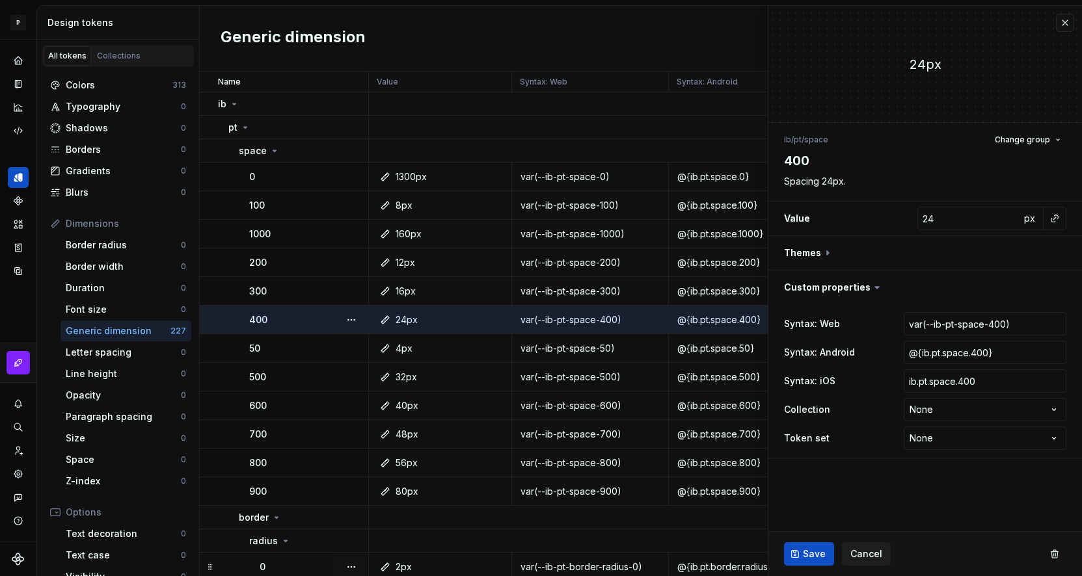
type textarea "*"
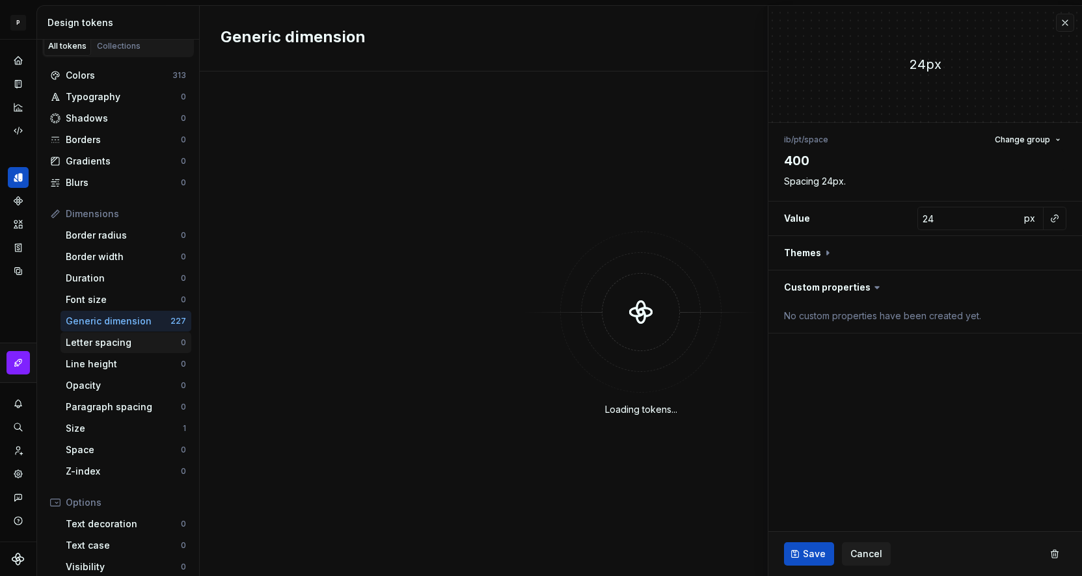
scroll to position [10, 0]
type textarea "*"
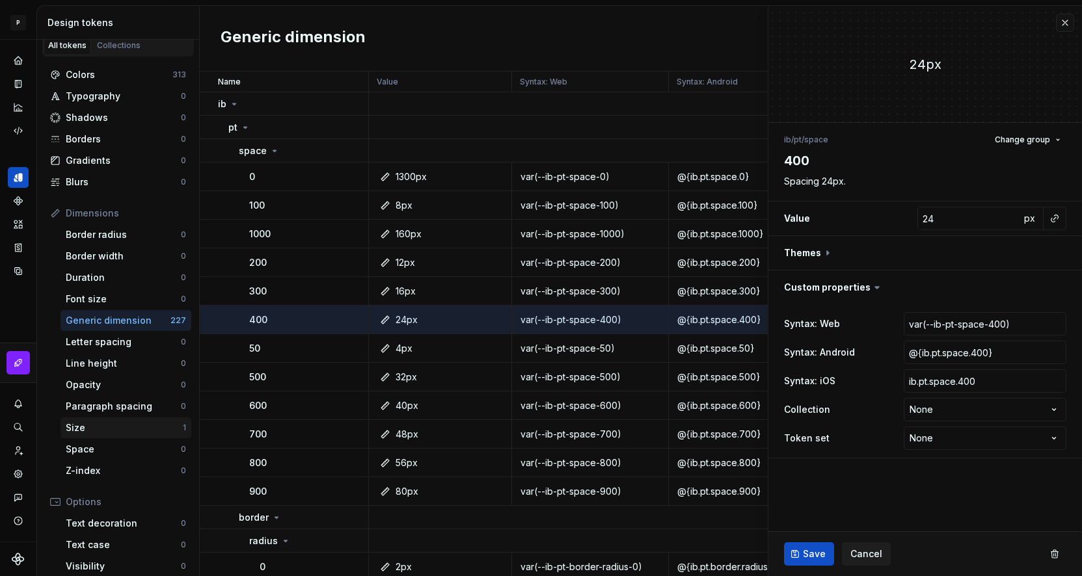
click at [114, 433] on div "Size" at bounding box center [124, 427] width 117 height 13
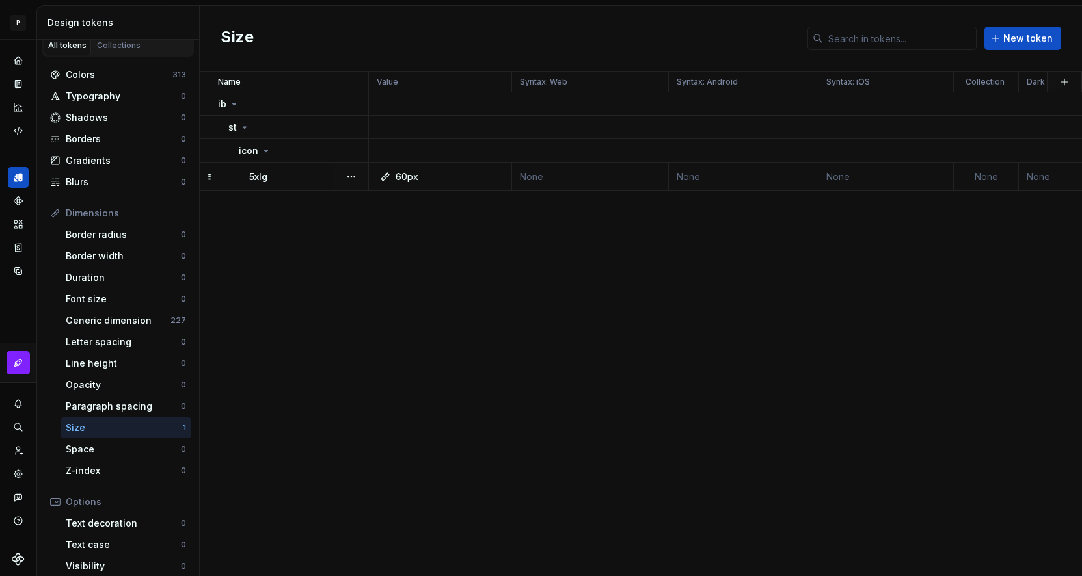
scroll to position [136, 0]
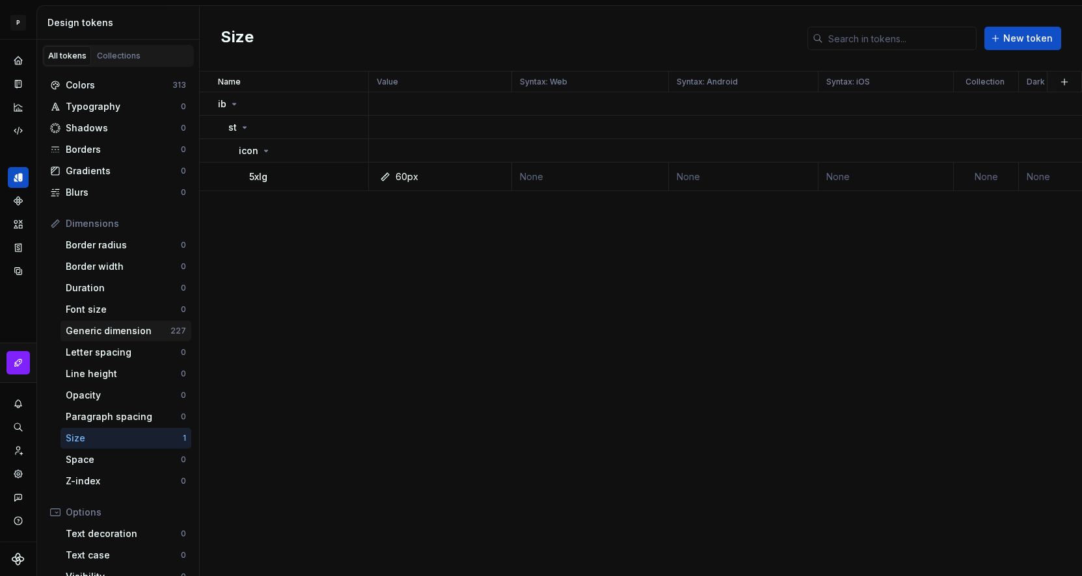
click at [112, 330] on div "Generic dimension" at bounding box center [118, 331] width 105 height 13
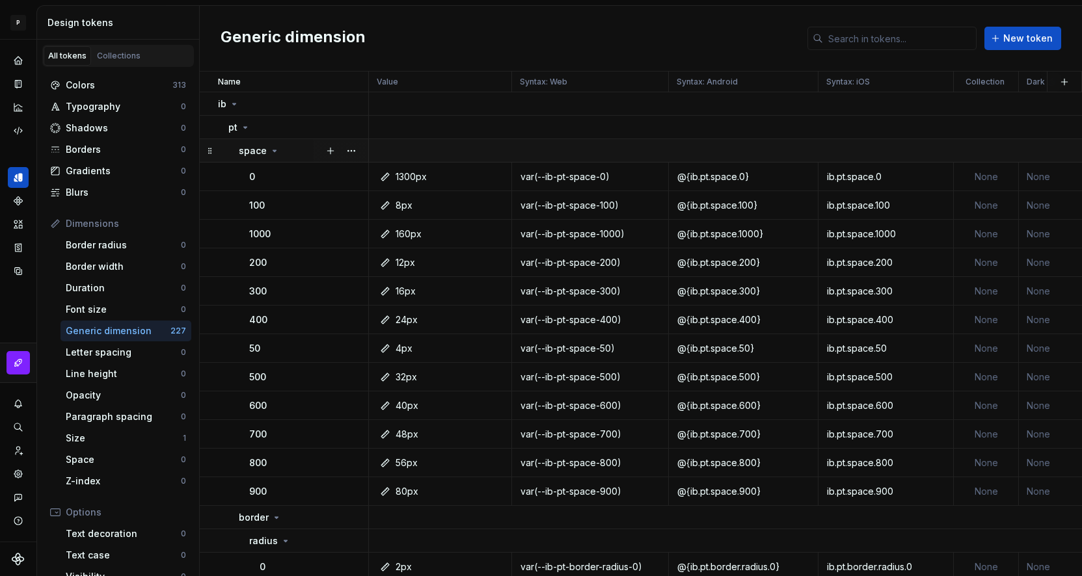
click at [273, 152] on icon at bounding box center [274, 151] width 10 height 10
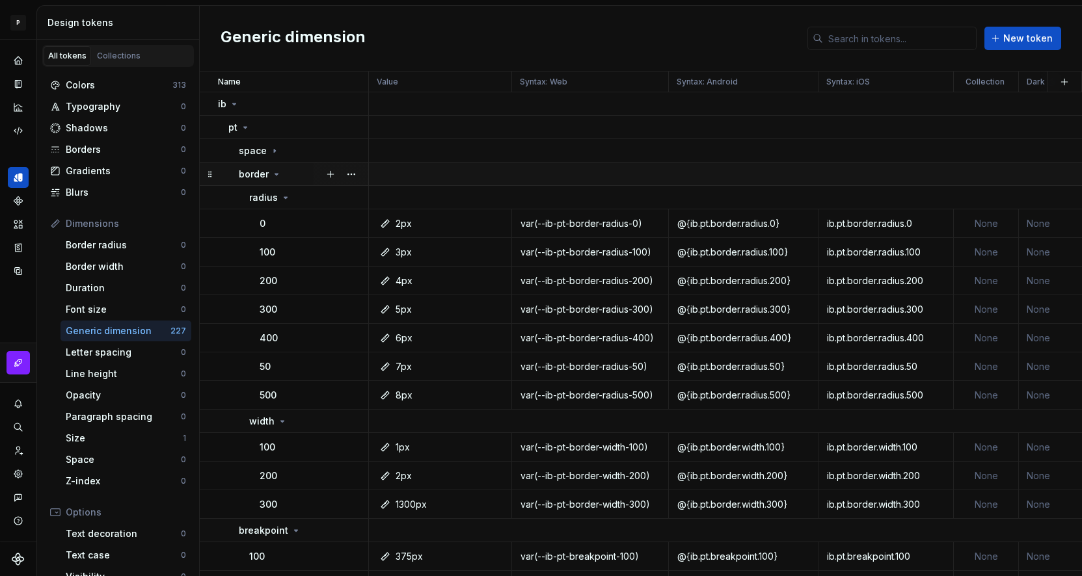
click at [275, 172] on icon at bounding box center [276, 174] width 10 height 10
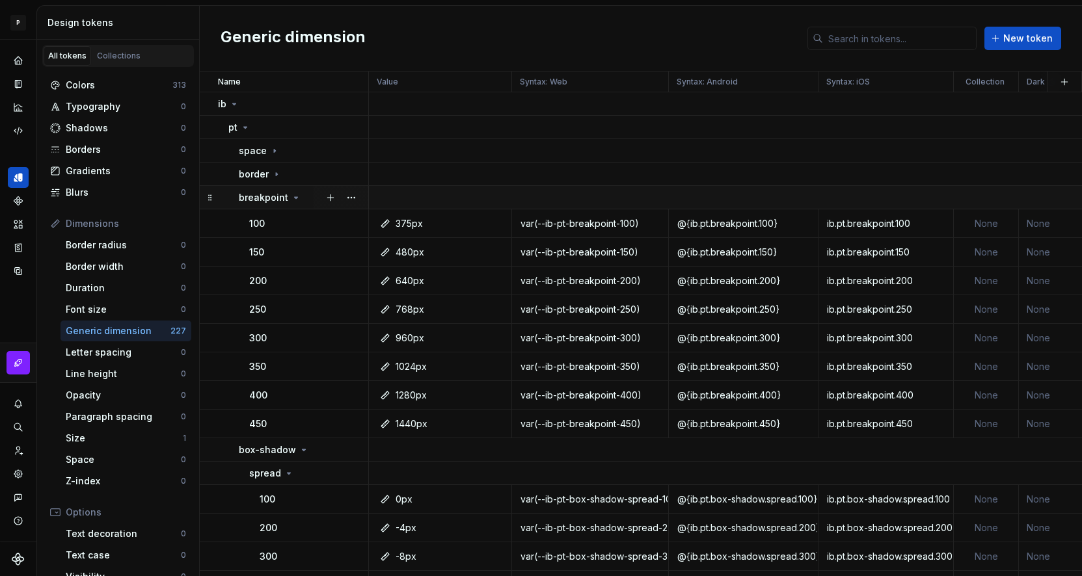
click at [291, 199] on icon at bounding box center [296, 198] width 10 height 10
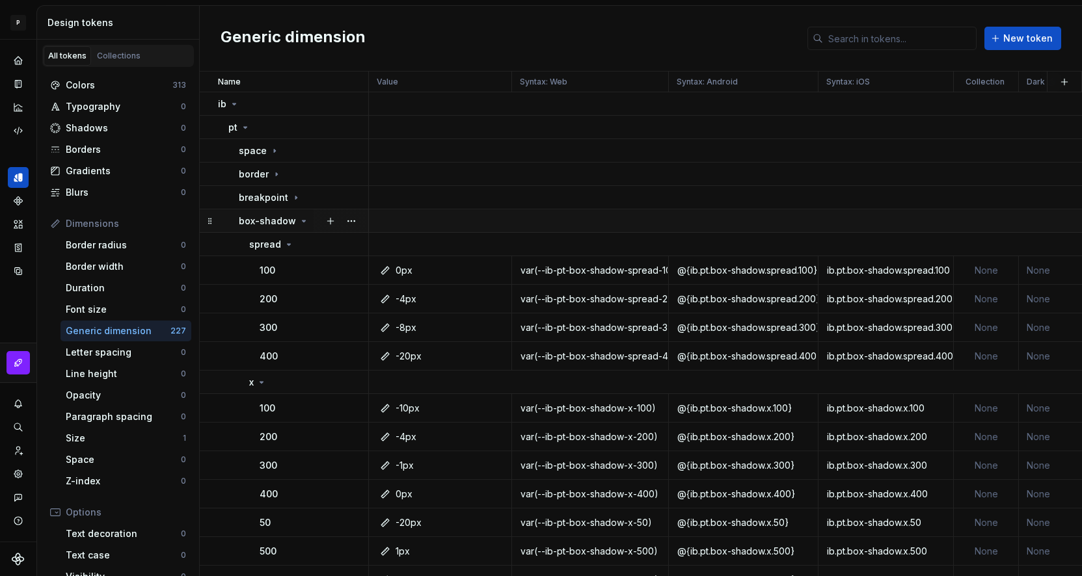
click at [289, 220] on p "box-shadow" at bounding box center [267, 221] width 57 height 13
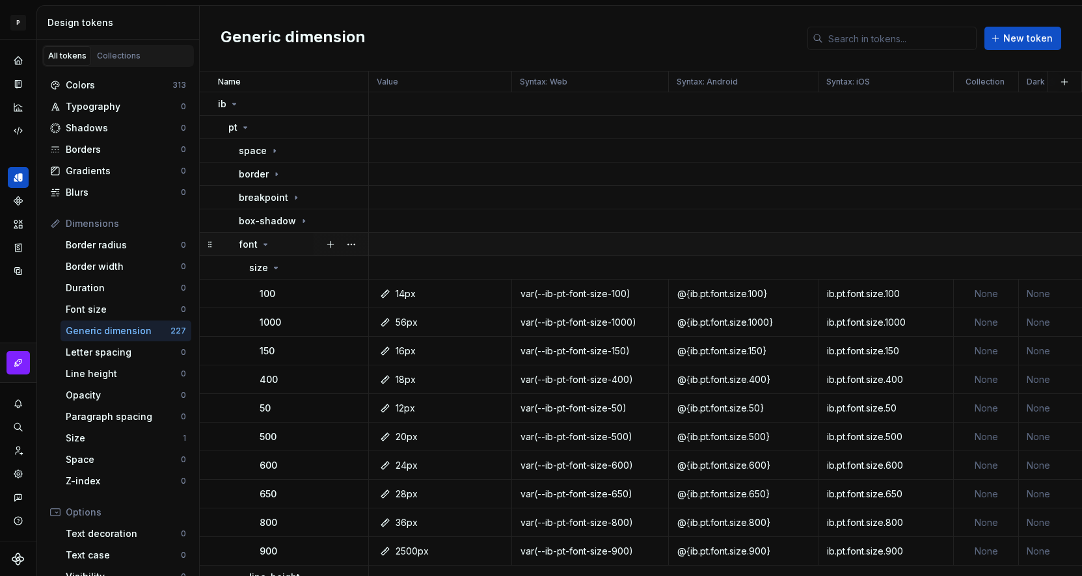
click at [268, 244] on icon at bounding box center [265, 244] width 10 height 10
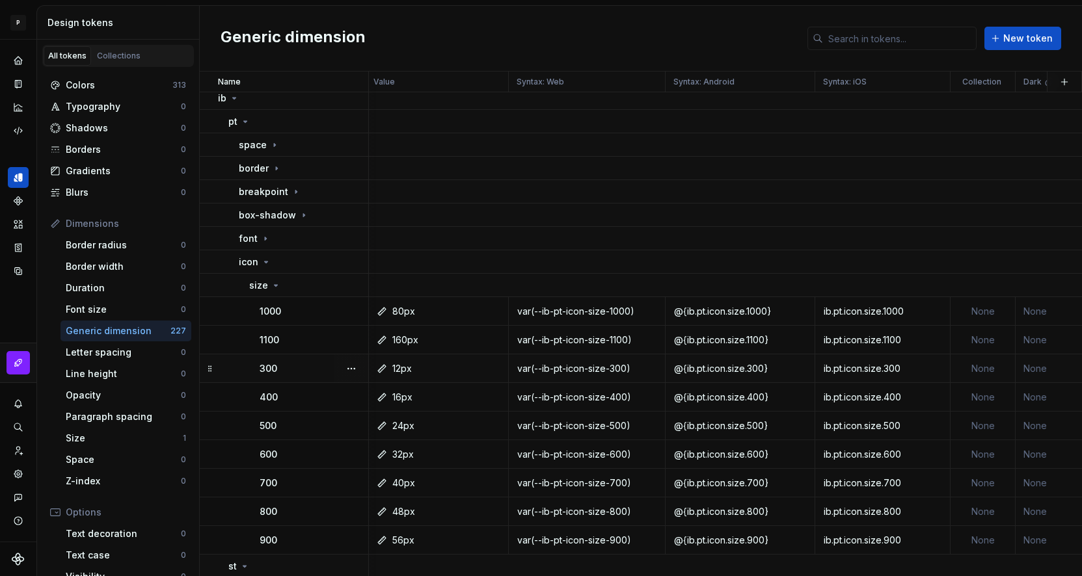
scroll to position [0, 3]
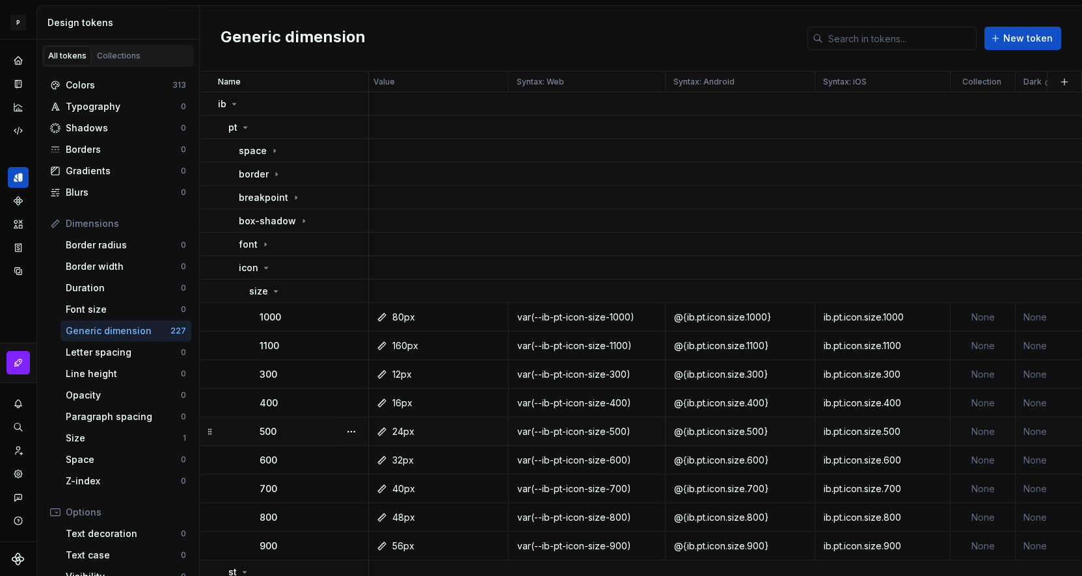
click at [290, 429] on div "500" at bounding box center [314, 431] width 108 height 13
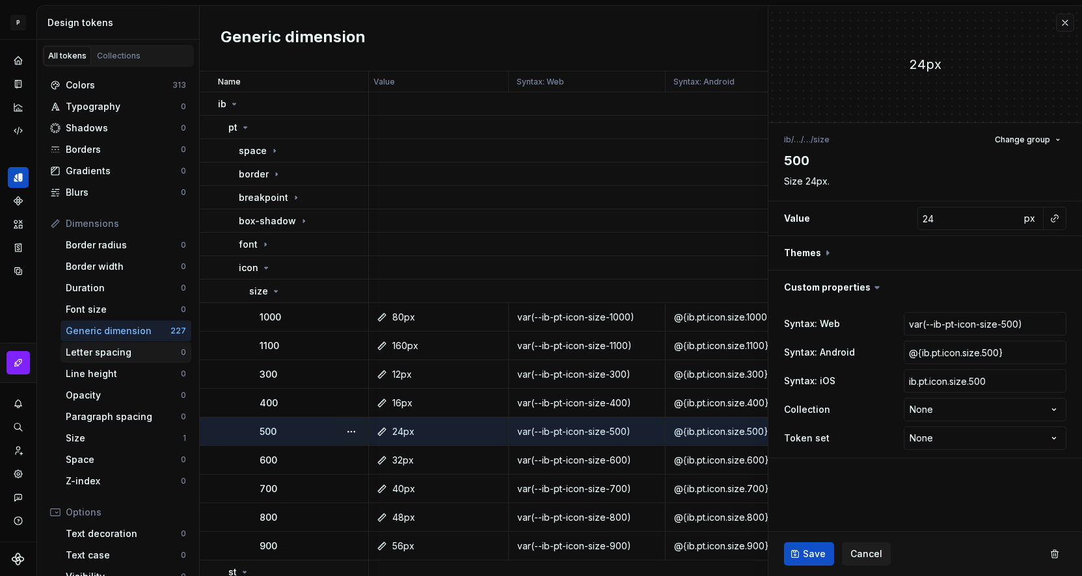
type textarea "*"
click at [133, 424] on div "Paragraph spacing 0" at bounding box center [125, 416] width 131 height 21
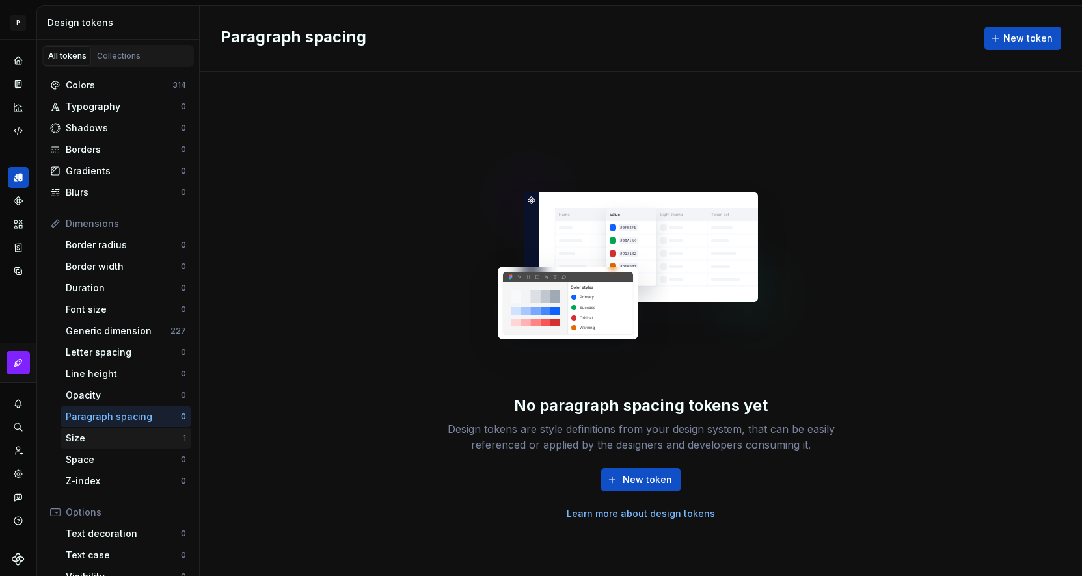
click at [118, 436] on div "Size" at bounding box center [124, 438] width 117 height 13
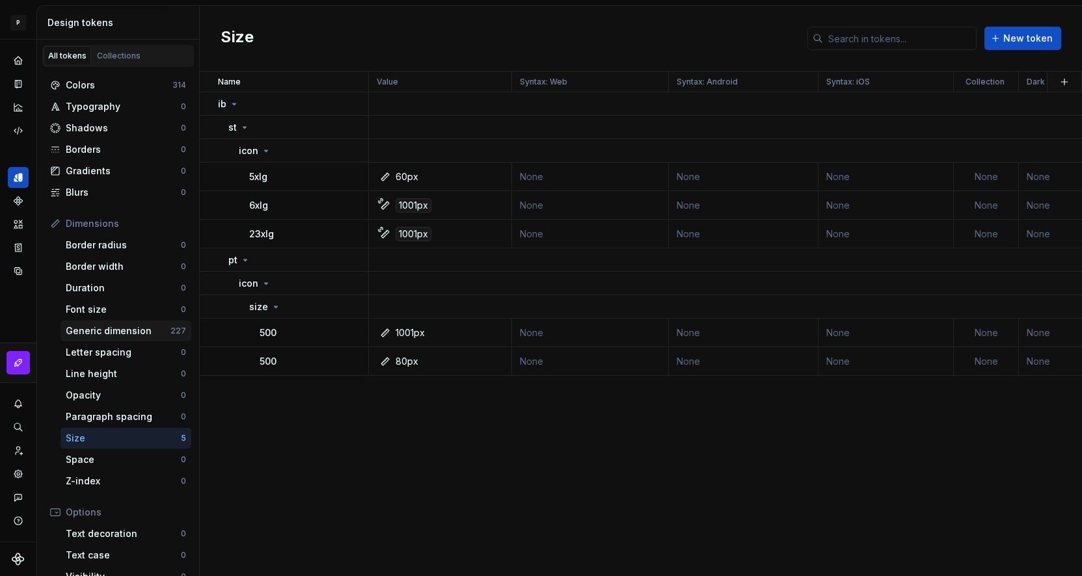
click at [116, 334] on div "Generic dimension" at bounding box center [118, 331] width 105 height 13
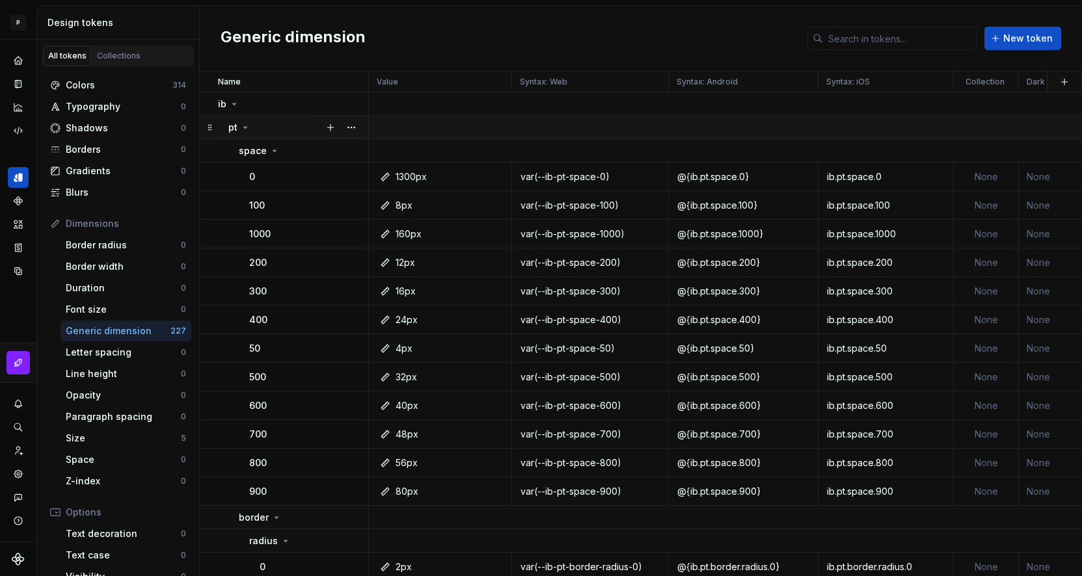
click at [241, 123] on icon at bounding box center [245, 127] width 10 height 10
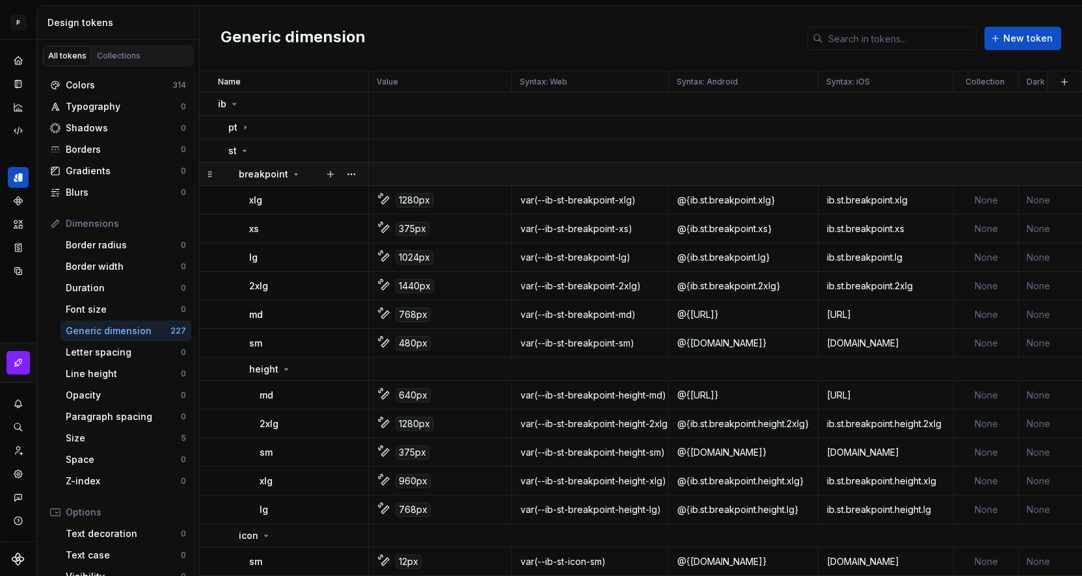
click at [281, 172] on p "breakpoint" at bounding box center [263, 174] width 49 height 13
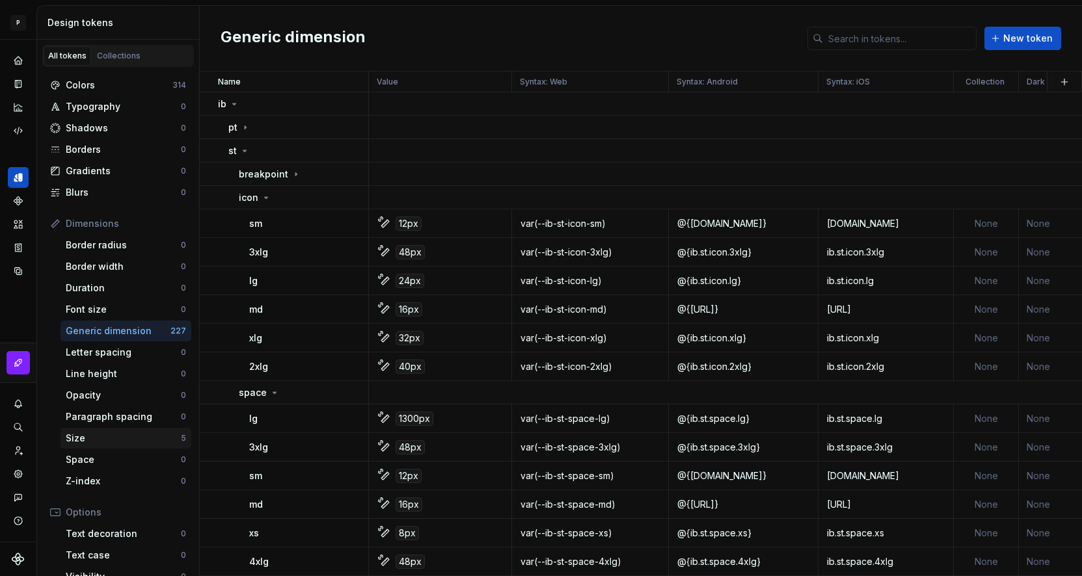
click at [141, 438] on div "Size" at bounding box center [123, 438] width 115 height 13
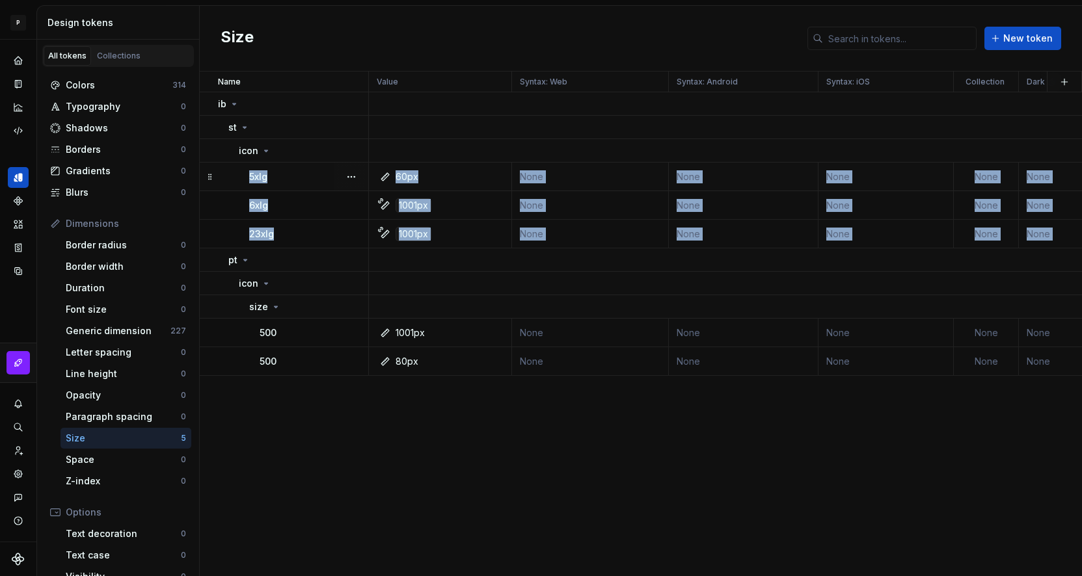
drag, startPoint x: 215, startPoint y: 262, endPoint x: 222, endPoint y: 164, distance: 98.4
click at [222, 164] on tbody "ib st icon 5xlg 60px None None None None None None 19 minutes ago 6xlg 1001px N…" at bounding box center [847, 234] width 1294 height 284
click at [206, 259] on icon at bounding box center [210, 260] width 10 height 10
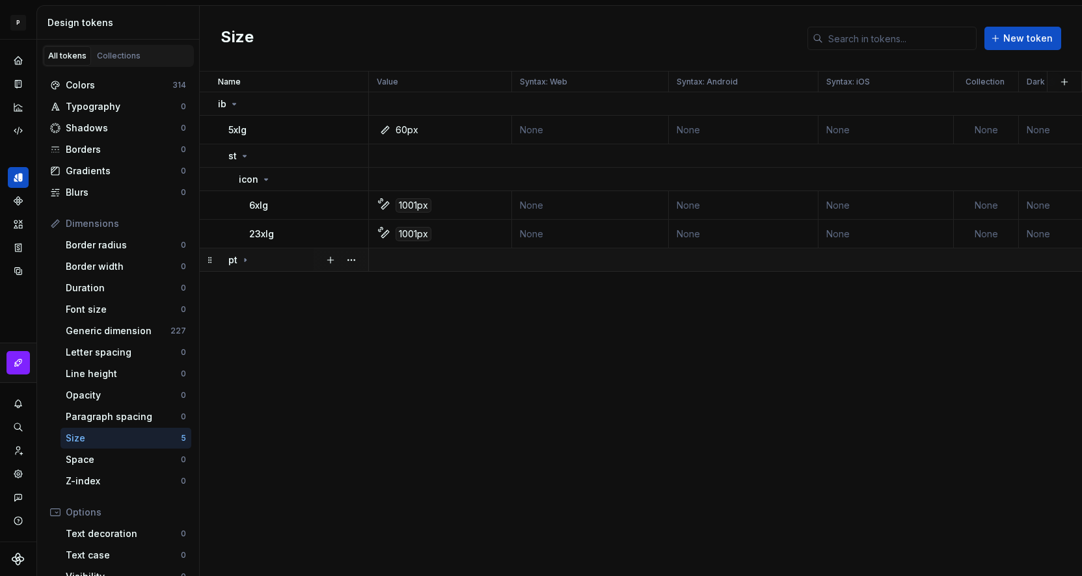
click at [244, 261] on icon at bounding box center [245, 260] width 10 height 10
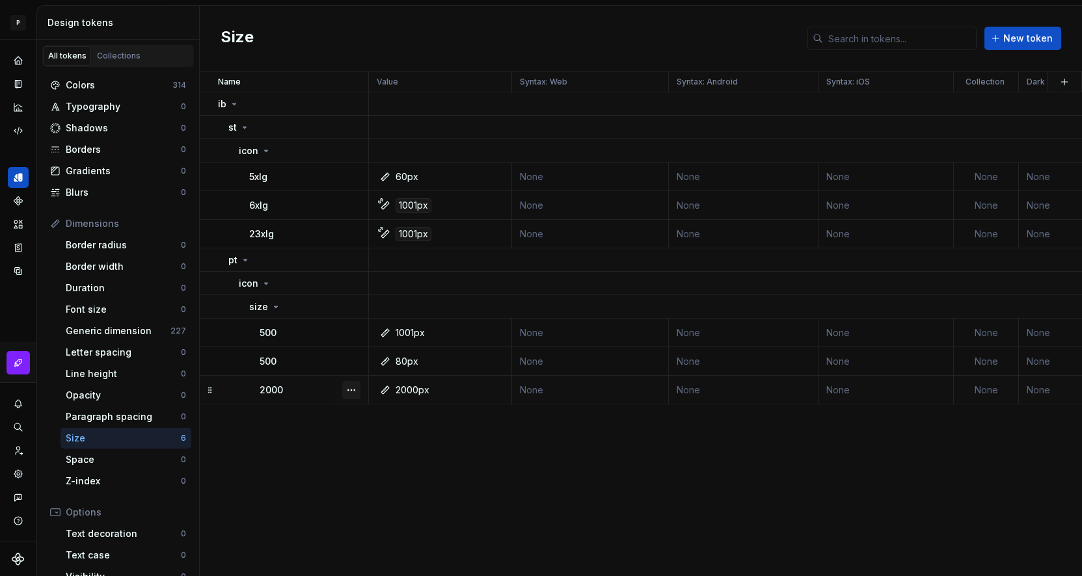
click at [349, 388] on button "button" at bounding box center [351, 390] width 18 height 18
click at [300, 446] on html "P New Design System E Design system data Design tokens All tokens Collections C…" at bounding box center [541, 288] width 1082 height 576
